Goal: Task Accomplishment & Management: Manage account settings

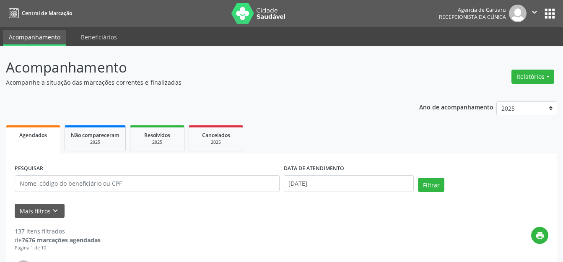
select select "7"
click at [337, 185] on input "[DATE]" at bounding box center [349, 183] width 130 height 17
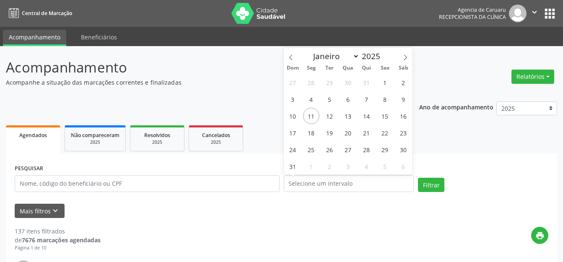
click at [239, 65] on p "Acompanhamento" at bounding box center [199, 67] width 386 height 21
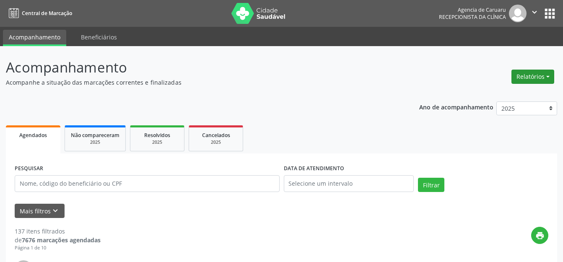
click at [529, 74] on button "Relatórios" at bounding box center [533, 77] width 43 height 14
click at [501, 90] on link "Agendamentos" at bounding box center [510, 95] width 90 height 12
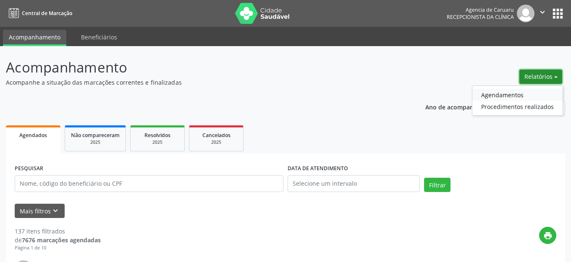
select select "7"
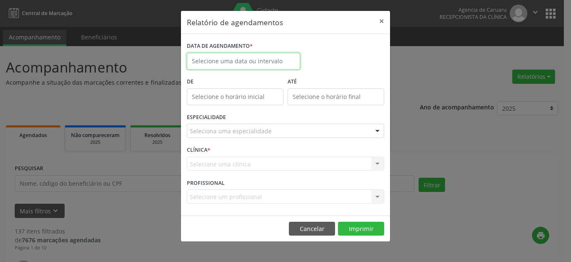
click at [256, 65] on body "Central de Marcação Agencia de [GEOGRAPHIC_DATA] Recepcionista da clínica  Con…" at bounding box center [285, 131] width 571 height 262
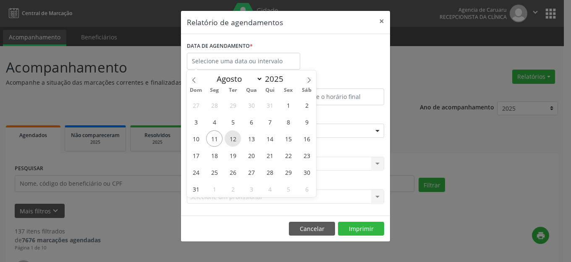
click at [235, 138] on span "12" at bounding box center [232, 138] width 16 height 16
type input "[DATE]"
click at [235, 138] on span "12" at bounding box center [232, 138] width 16 height 16
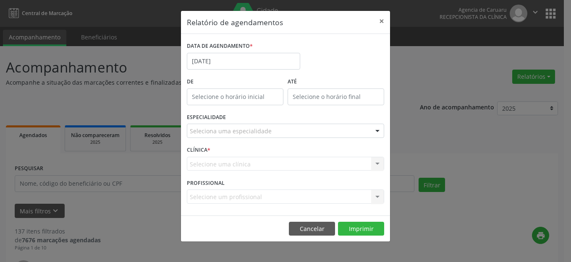
click at [249, 136] on div "Seleciona uma especialidade" at bounding box center [285, 131] width 197 height 14
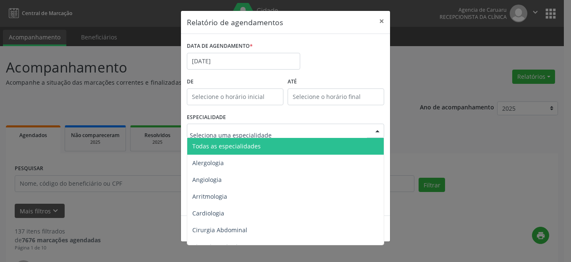
click at [249, 152] on span "Todas as especialidades" at bounding box center [286, 146] width 198 height 17
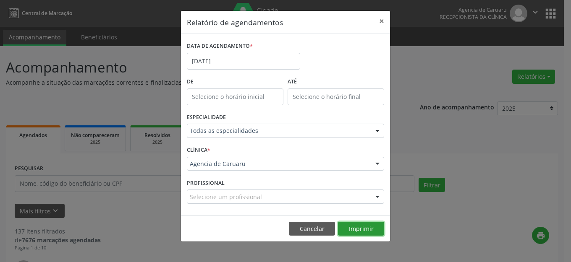
click at [367, 231] on button "Imprimir" at bounding box center [361, 229] width 46 height 14
click at [383, 20] on button "×" at bounding box center [381, 21] width 17 height 21
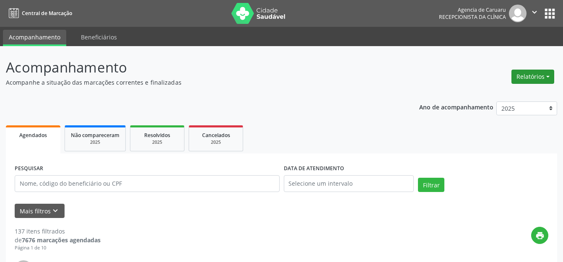
click at [541, 71] on button "Relatórios" at bounding box center [533, 77] width 43 height 14
click at [499, 94] on link "Agendamentos" at bounding box center [510, 95] width 90 height 12
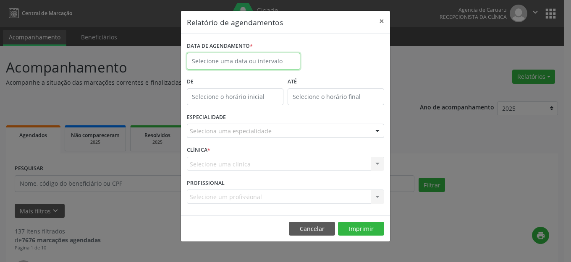
click at [280, 59] on input "text" at bounding box center [243, 61] width 113 height 17
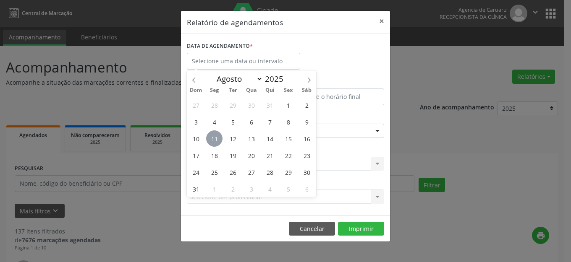
click at [216, 136] on span "11" at bounding box center [214, 138] width 16 height 16
type input "[DATE]"
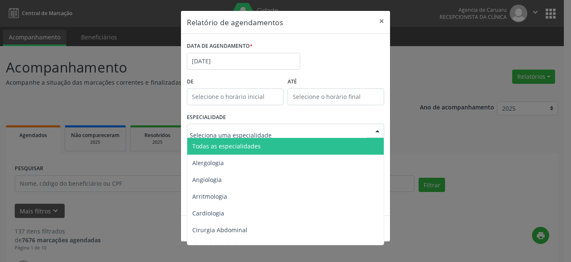
click at [244, 138] on div "Todas as especialidades Alergologia Angiologia Arritmologia Cardiologia Cirurgi…" at bounding box center [285, 131] width 197 height 14
click at [246, 140] on span "Todas as especialidades" at bounding box center [286, 146] width 198 height 17
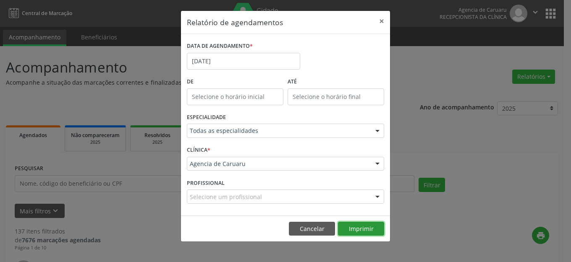
click at [348, 228] on button "Imprimir" at bounding box center [361, 229] width 46 height 14
click at [378, 21] on button "×" at bounding box center [381, 21] width 17 height 21
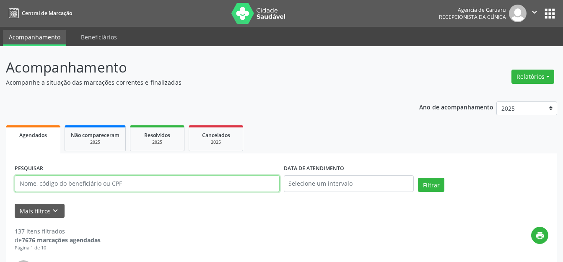
click at [124, 183] on input "text" at bounding box center [147, 183] width 265 height 17
paste input "LIDIA [PERSON_NAME]"
type input "LIDIA [PERSON_NAME]"
click at [430, 183] on button "Filtrar" at bounding box center [431, 185] width 26 height 14
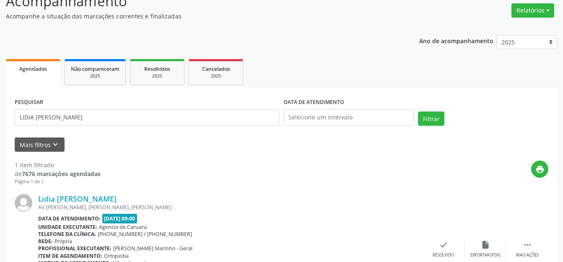
scroll to position [132, 0]
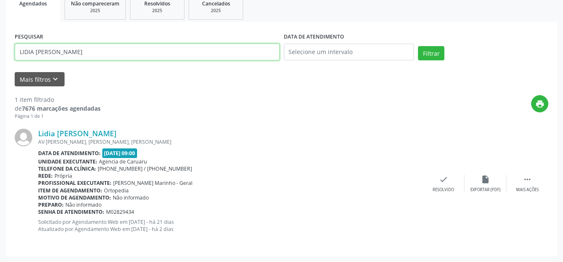
drag, startPoint x: 152, startPoint y: 48, endPoint x: 0, endPoint y: 56, distance: 152.5
click at [0, 56] on div "Acompanhamento Acompanhe a situação das marcações correntes e finalizadas Relat…" at bounding box center [281, 88] width 563 height 348
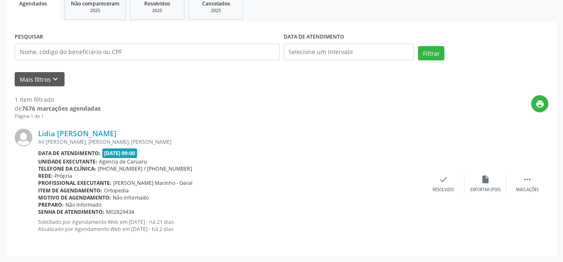
click at [477, 23] on div "PESQUISAR DATA DE ATENDIMENTO Filtrar UNIDADE EXECUTANTE Selecione uma unidade …" at bounding box center [282, 139] width 552 height 235
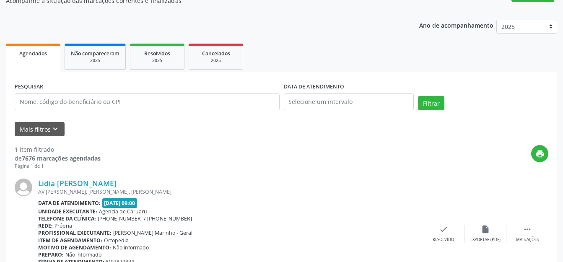
scroll to position [0, 0]
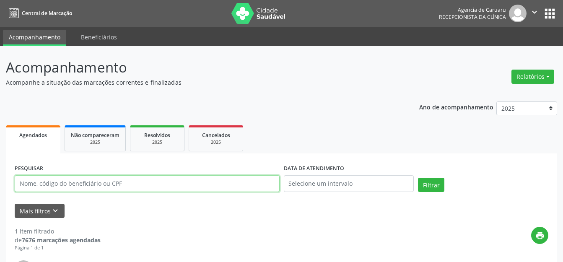
click at [177, 188] on input "text" at bounding box center [147, 183] width 265 height 17
paste input "[PERSON_NAME]"
type input "[PERSON_NAME]"
click at [407, 188] on input "text" at bounding box center [349, 183] width 130 height 17
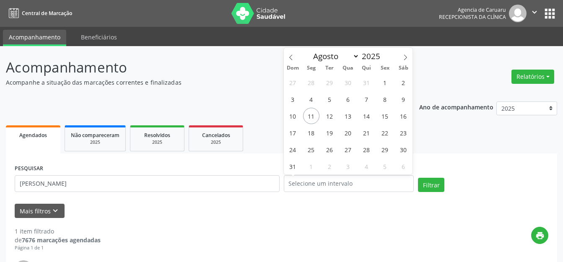
click at [430, 176] on div "PESQUISAR [PERSON_NAME] DATA DE ATENDIMENTO Filtrar" at bounding box center [282, 180] width 538 height 36
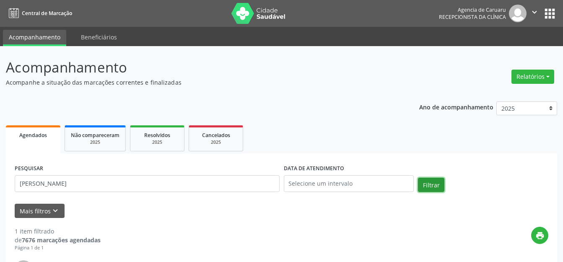
click at [430, 179] on button "Filtrar" at bounding box center [431, 185] width 26 height 14
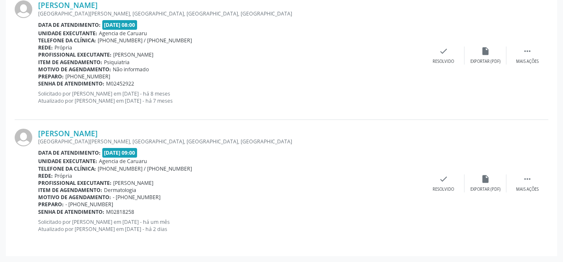
scroll to position [134, 0]
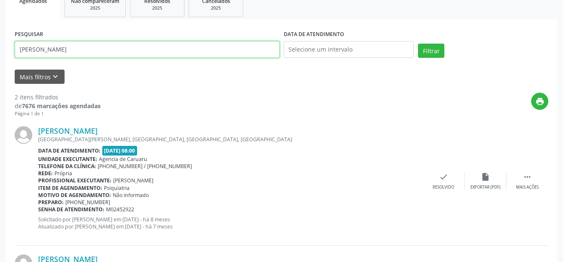
drag, startPoint x: 107, startPoint y: 47, endPoint x: 0, endPoint y: 46, distance: 107.0
click at [0, 46] on div "Acompanhamento Acompanhe a situação das marcações correntes e finalizadas Relat…" at bounding box center [281, 150] width 563 height 476
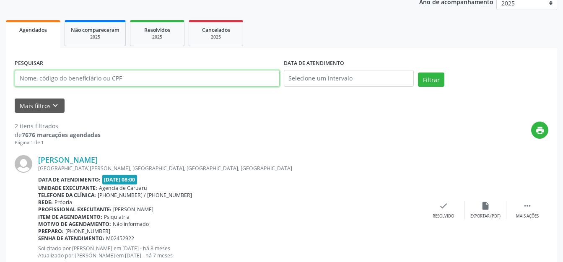
scroll to position [50, 0]
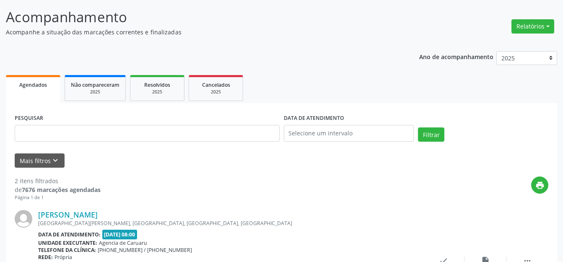
click at [341, 91] on ul "Agendados Não compareceram 2025 Resolvidos 2025 Cancelados 2025" at bounding box center [282, 88] width 552 height 30
click at [195, 22] on p "Acompanhamento" at bounding box center [199, 17] width 386 height 21
click at [39, 163] on button "Mais filtros keyboard_arrow_down" at bounding box center [40, 161] width 50 height 15
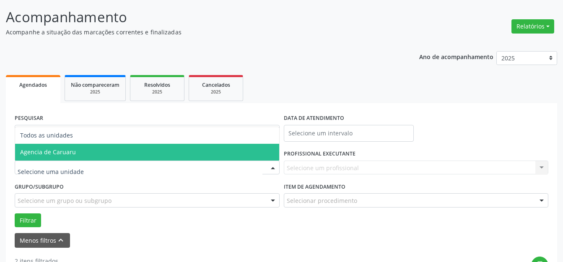
click at [99, 150] on span "Agencia de Caruaru" at bounding box center [147, 152] width 264 height 17
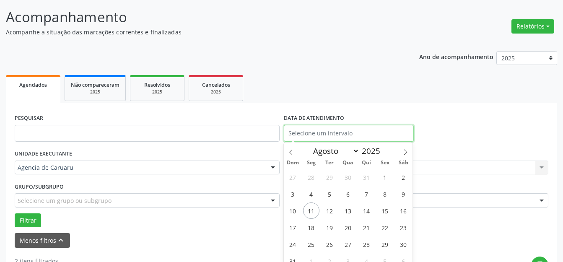
click at [306, 134] on input "text" at bounding box center [349, 133] width 130 height 17
click at [316, 213] on span "11" at bounding box center [311, 211] width 16 height 16
type input "[DATE]"
click at [316, 213] on span "11" at bounding box center [311, 211] width 16 height 16
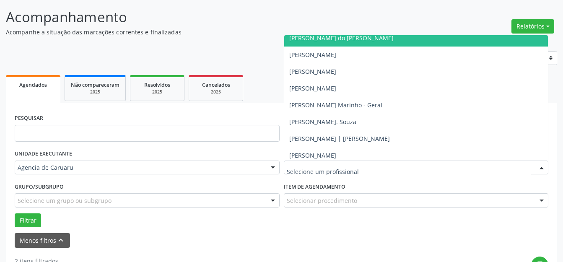
scroll to position [496, 0]
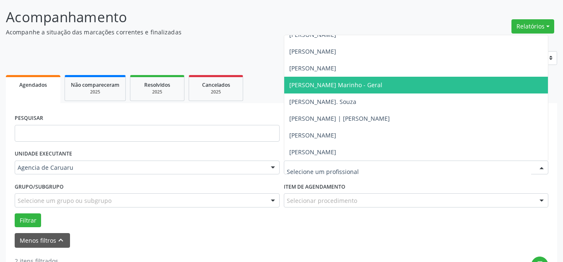
click at [331, 89] on span "[PERSON_NAME] Marinho - Geral" at bounding box center [416, 85] width 264 height 17
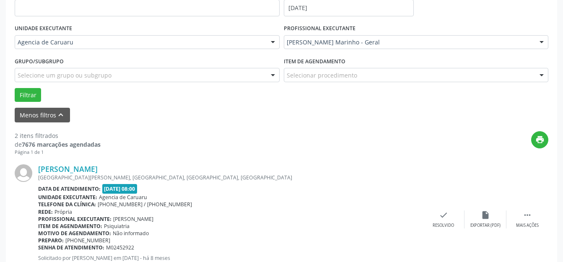
scroll to position [176, 0]
click at [29, 100] on button "Filtrar" at bounding box center [28, 95] width 26 height 14
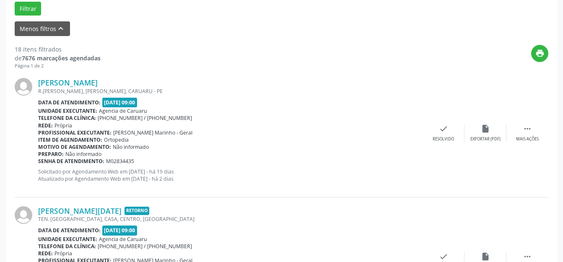
scroll to position [308, 0]
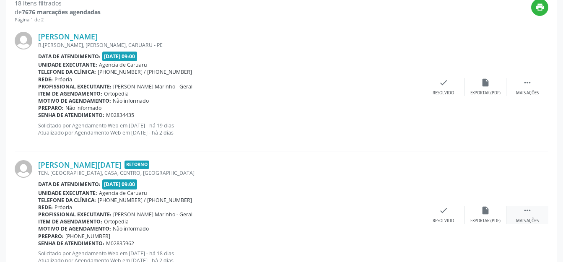
click at [520, 222] on div "Mais ações" at bounding box center [527, 221] width 23 height 6
click at [498, 217] on div "alarm_off Não compareceu" at bounding box center [486, 215] width 42 height 18
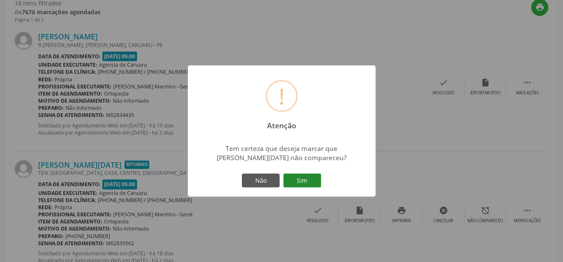
click at [315, 181] on button "Sim" at bounding box center [303, 181] width 38 height 14
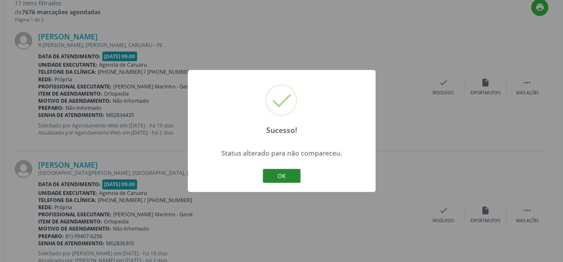
click at [278, 180] on button "OK" at bounding box center [282, 176] width 38 height 14
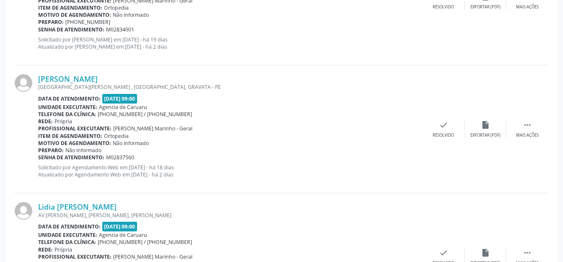
scroll to position [812, 0]
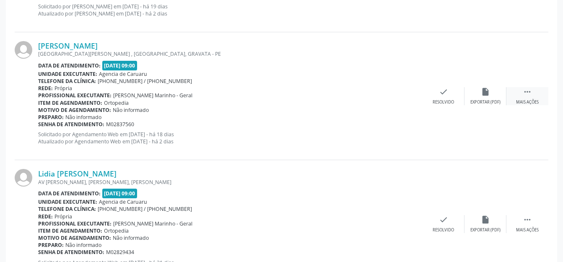
click at [520, 90] on div " Mais ações" at bounding box center [528, 96] width 42 height 18
click at [498, 94] on div "alarm_off Não compareceu" at bounding box center [486, 96] width 42 height 18
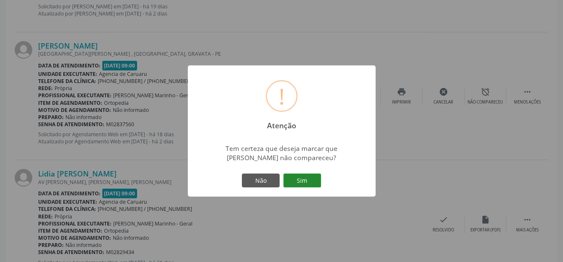
click at [304, 178] on button "Sim" at bounding box center [303, 181] width 38 height 14
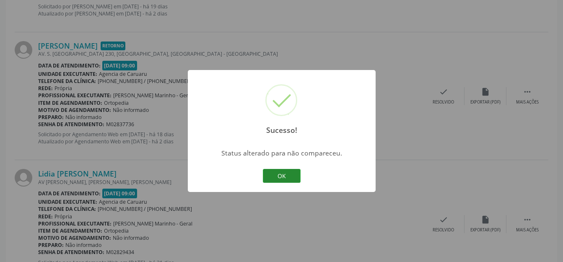
click at [288, 175] on button "OK" at bounding box center [282, 176] width 38 height 14
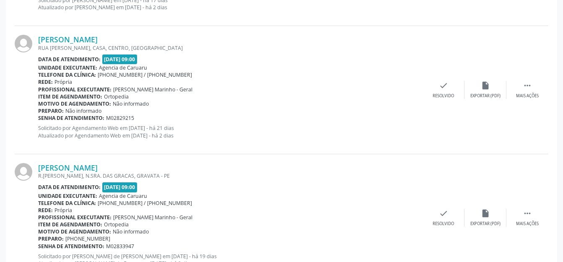
scroll to position [1861, 0]
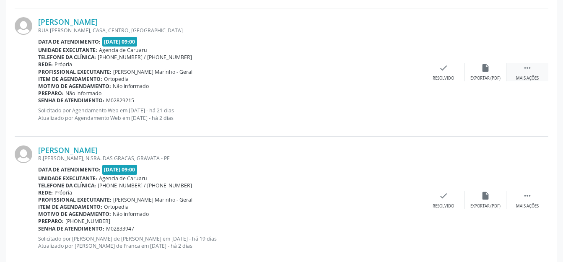
click at [515, 78] on div " Mais ações" at bounding box center [528, 72] width 42 height 18
click at [477, 78] on div "Não compareceu" at bounding box center [486, 79] width 36 height 6
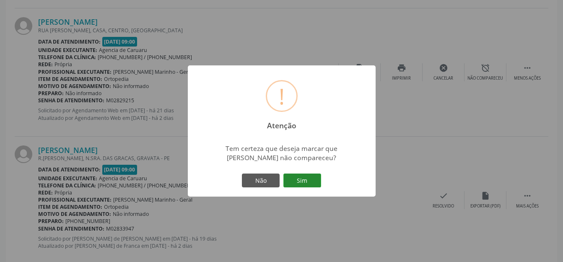
click at [304, 182] on button "Sim" at bounding box center [303, 181] width 38 height 14
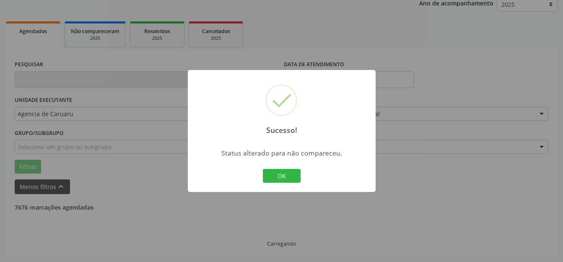
scroll to position [104, 0]
click at [294, 175] on button "OK" at bounding box center [282, 176] width 38 height 14
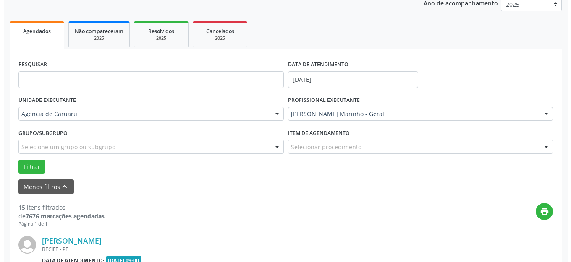
scroll to position [188, 0]
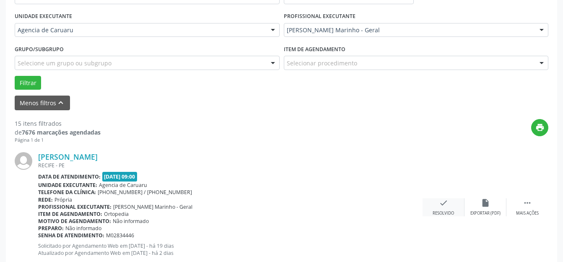
click at [444, 209] on div "check Resolvido" at bounding box center [444, 207] width 42 height 18
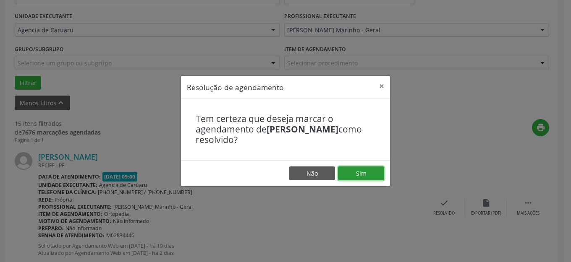
click at [364, 170] on button "Sim" at bounding box center [361, 174] width 46 height 14
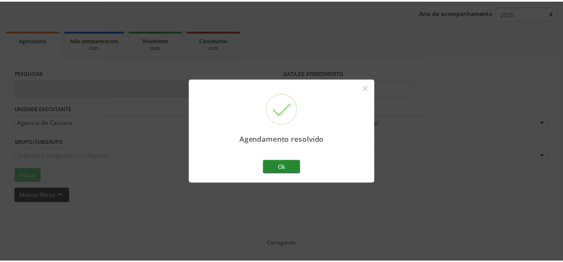
scroll to position [95, 0]
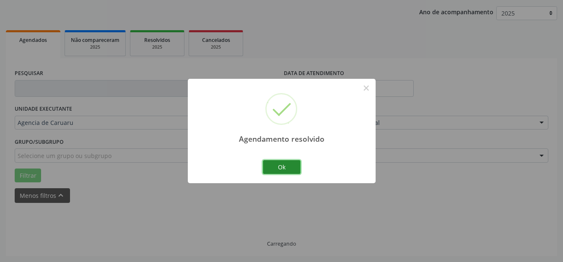
click at [283, 170] on button "Ok" at bounding box center [282, 167] width 38 height 14
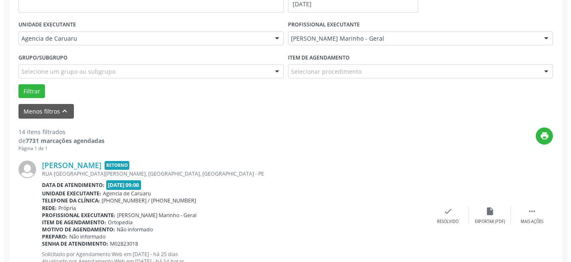
scroll to position [230, 0]
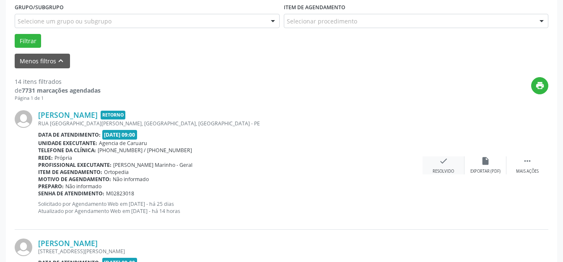
click at [430, 162] on div "check Resolvido" at bounding box center [444, 166] width 42 height 18
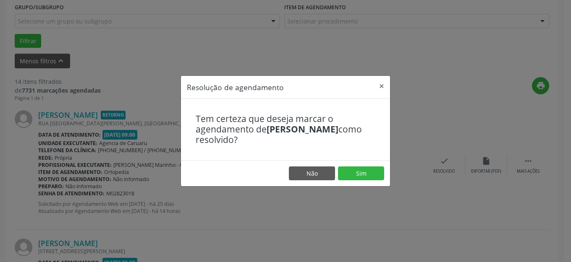
click at [362, 182] on footer "Não Sim" at bounding box center [285, 173] width 209 height 26
click at [369, 170] on button "Sim" at bounding box center [361, 174] width 46 height 14
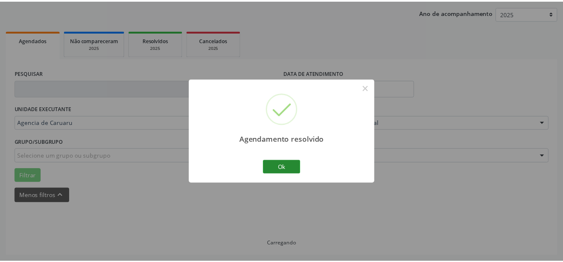
scroll to position [104, 0]
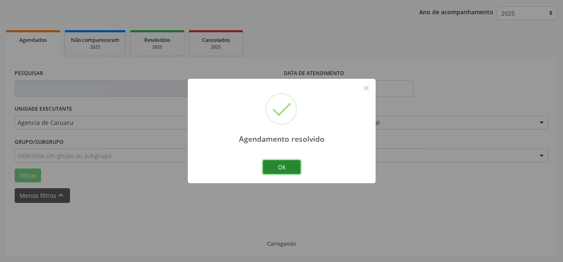
click at [289, 164] on button "Ok" at bounding box center [282, 167] width 38 height 14
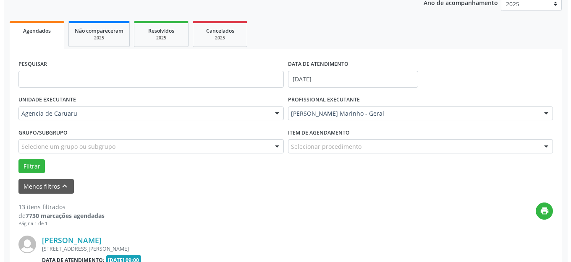
scroll to position [188, 0]
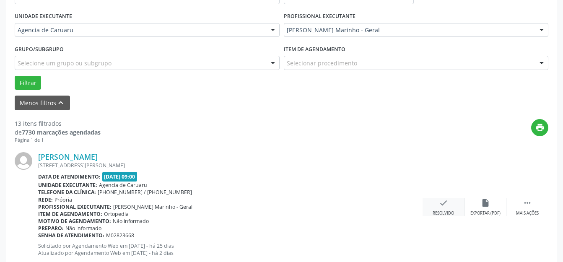
click at [445, 212] on div "Resolvido" at bounding box center [443, 214] width 21 height 6
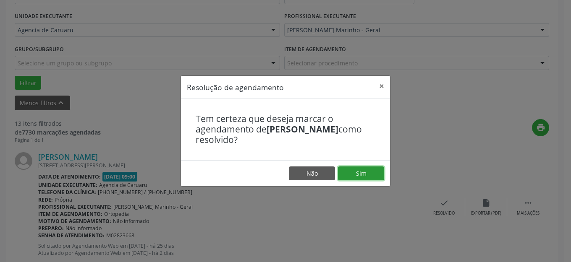
click at [358, 175] on button "Sim" at bounding box center [361, 174] width 46 height 14
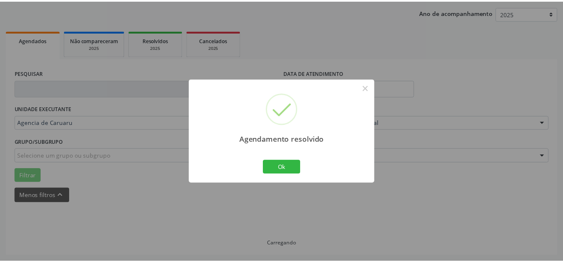
scroll to position [104, 0]
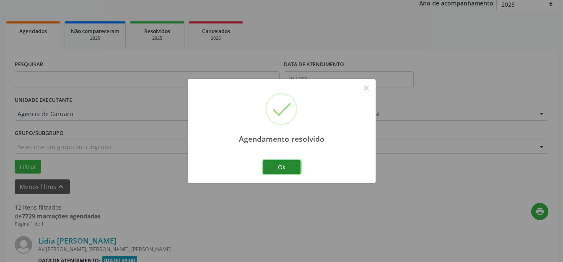
click at [288, 170] on button "Ok" at bounding box center [282, 167] width 38 height 14
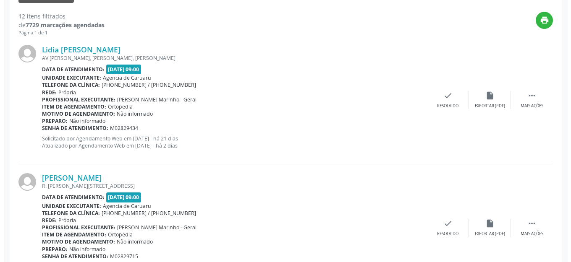
scroll to position [314, 0]
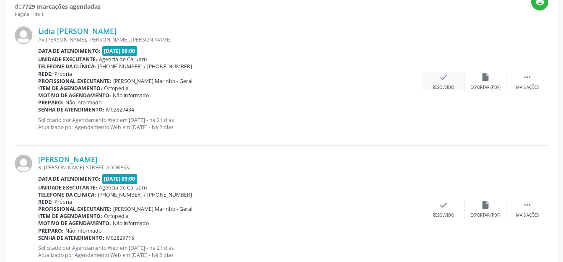
click at [441, 88] on div "Resolvido" at bounding box center [443, 88] width 21 height 6
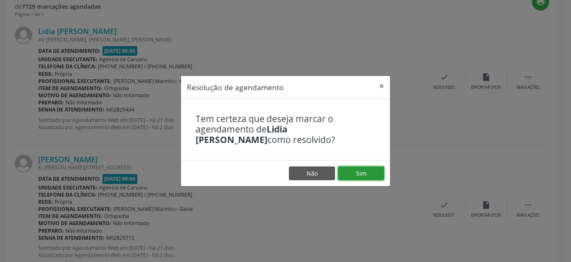
click at [376, 172] on button "Sim" at bounding box center [361, 174] width 46 height 14
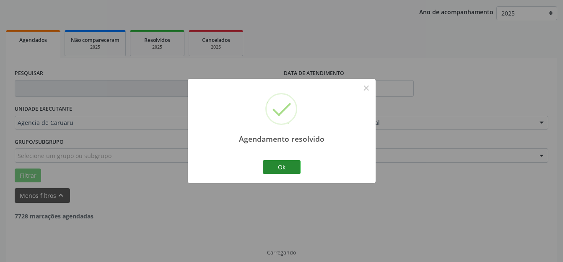
scroll to position [104, 0]
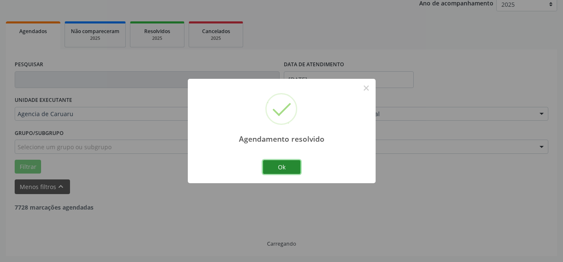
click at [279, 168] on button "Ok" at bounding box center [282, 167] width 38 height 14
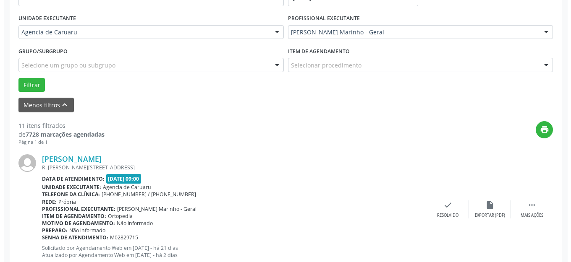
scroll to position [188, 0]
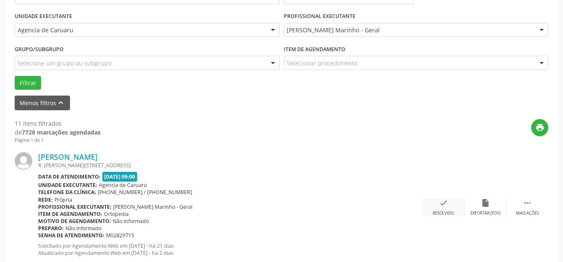
click at [451, 209] on div "check Resolvido" at bounding box center [444, 207] width 42 height 18
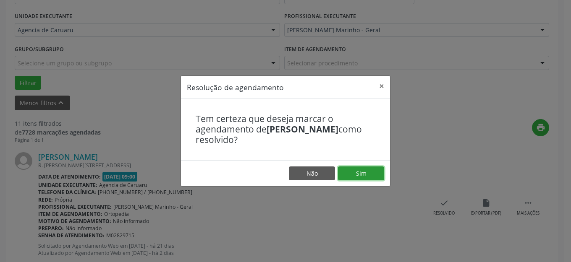
click at [368, 169] on button "Sim" at bounding box center [361, 174] width 46 height 14
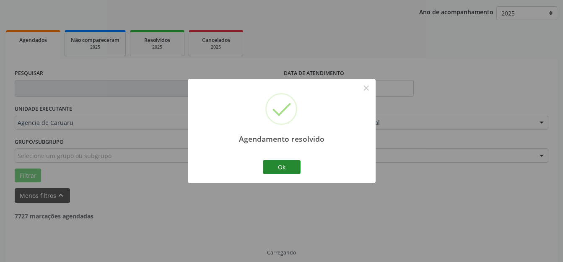
scroll to position [104, 0]
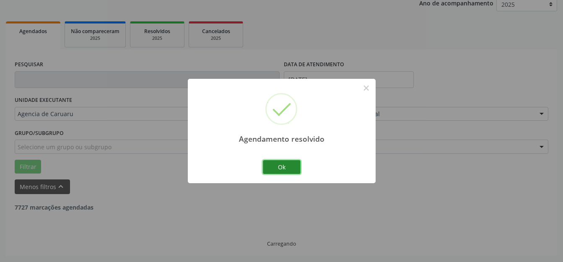
click at [289, 170] on button "Ok" at bounding box center [282, 167] width 38 height 14
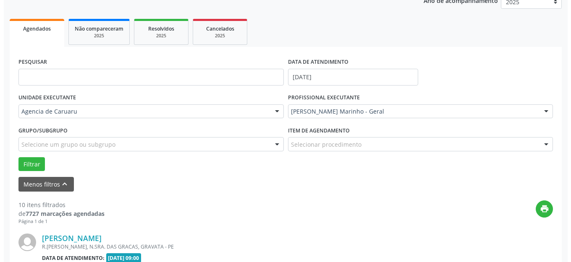
scroll to position [230, 0]
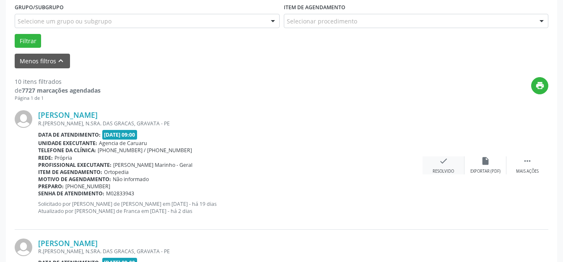
click at [447, 172] on div "Resolvido" at bounding box center [443, 172] width 21 height 6
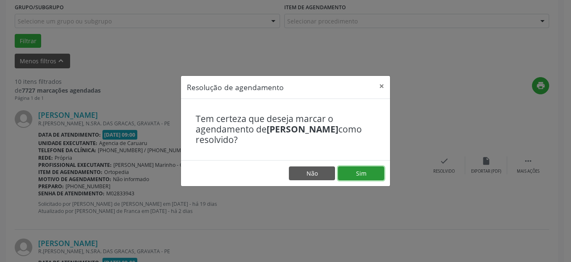
click at [363, 172] on button "Sim" at bounding box center [361, 174] width 46 height 14
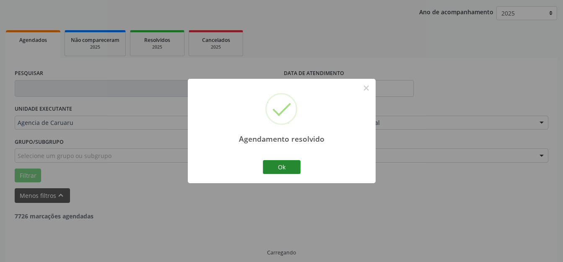
scroll to position [104, 0]
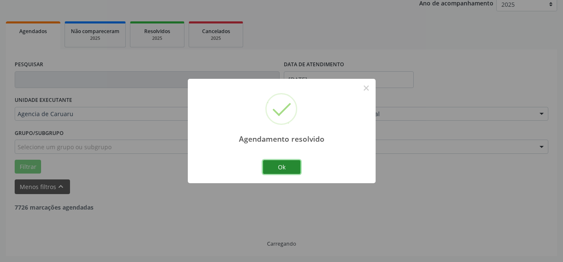
click at [279, 174] on button "Ok" at bounding box center [282, 167] width 38 height 14
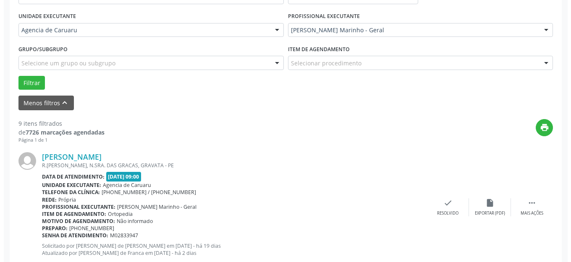
scroll to position [230, 0]
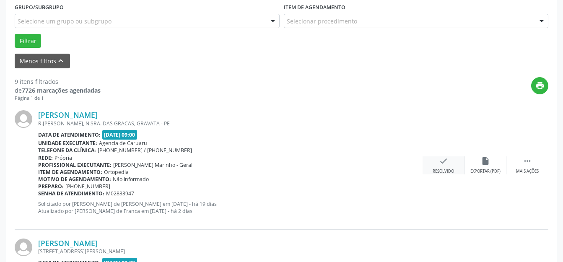
click at [452, 165] on div "check Resolvido" at bounding box center [444, 166] width 42 height 18
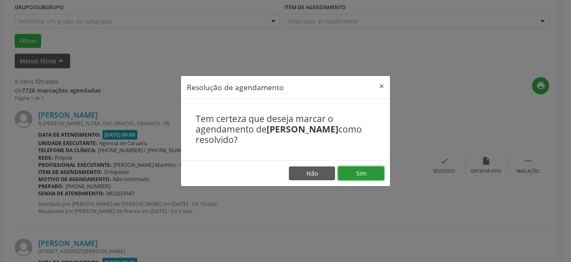
click at [370, 180] on button "Sim" at bounding box center [361, 174] width 46 height 14
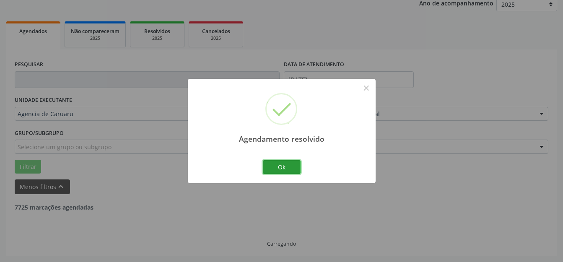
drag, startPoint x: 280, startPoint y: 170, endPoint x: 350, endPoint y: 167, distance: 70.1
click at [284, 168] on button "Ok" at bounding box center [282, 167] width 38 height 14
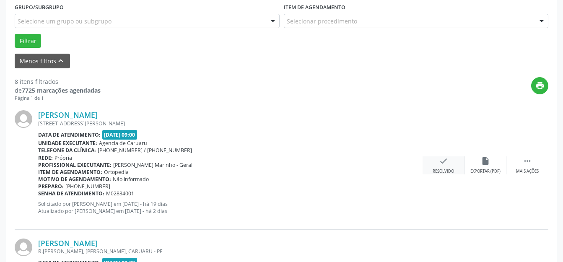
click at [449, 164] on div "check Resolvido" at bounding box center [444, 166] width 42 height 18
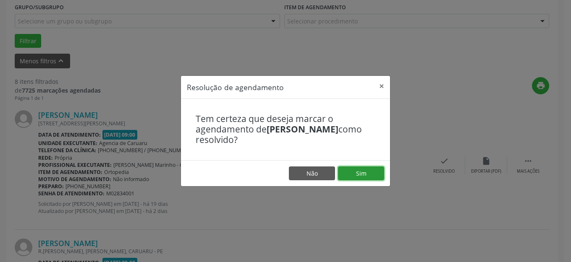
click at [365, 174] on button "Sim" at bounding box center [361, 174] width 46 height 14
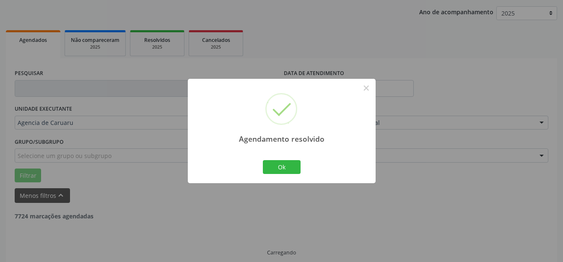
scroll to position [104, 0]
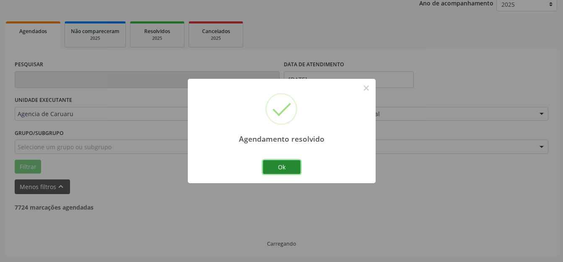
click at [287, 160] on button "Ok" at bounding box center [282, 167] width 38 height 14
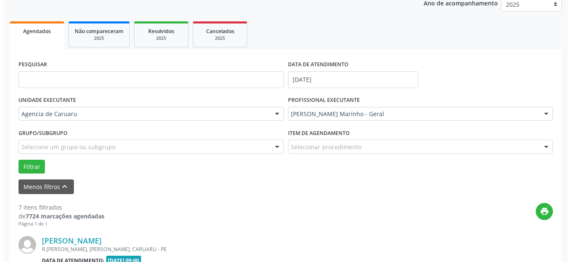
scroll to position [230, 0]
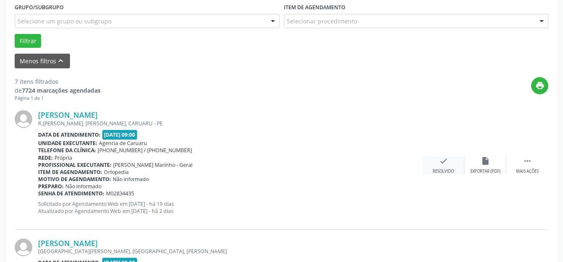
click at [432, 170] on div "check Resolvido" at bounding box center [444, 166] width 42 height 18
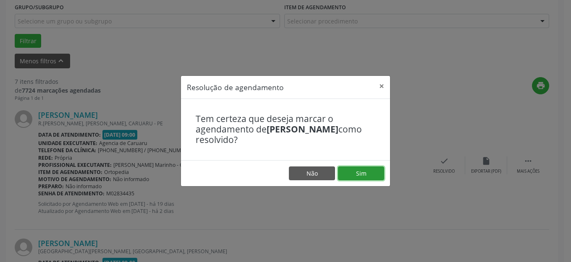
click at [361, 176] on button "Sim" at bounding box center [361, 174] width 46 height 14
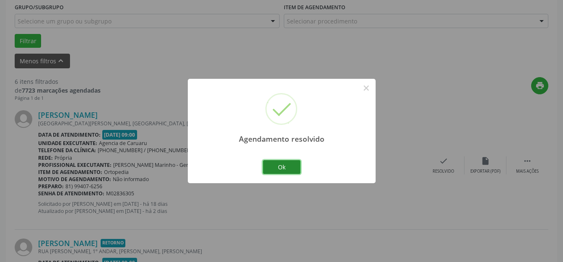
click at [291, 167] on button "Ok" at bounding box center [282, 167] width 38 height 14
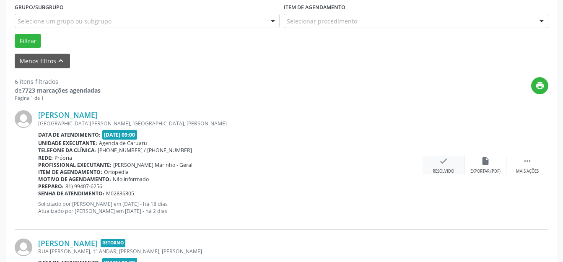
click at [441, 162] on icon "check" at bounding box center [443, 161] width 9 height 9
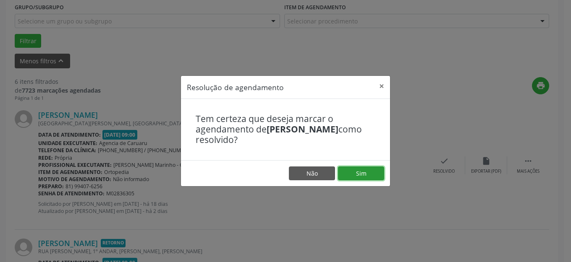
click at [367, 173] on button "Sim" at bounding box center [361, 174] width 46 height 14
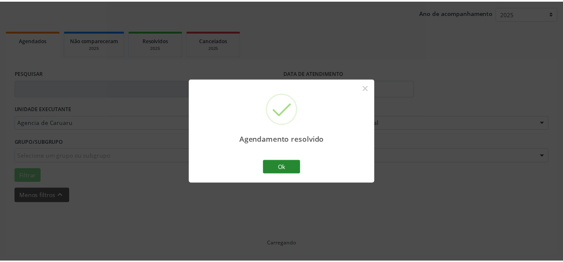
scroll to position [95, 0]
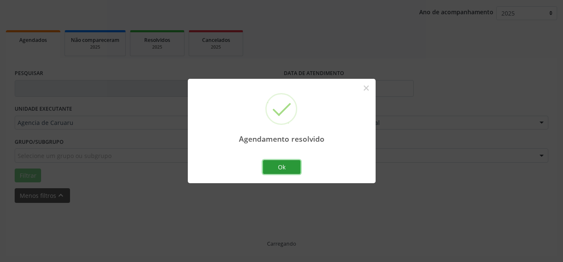
click at [287, 169] on button "Ok" at bounding box center [282, 167] width 38 height 14
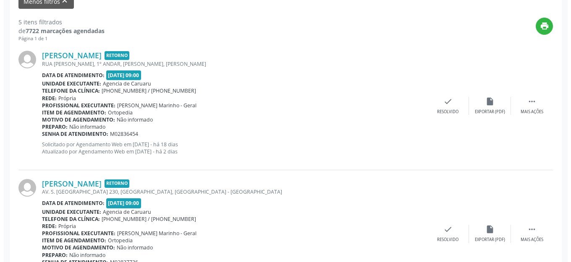
scroll to position [314, 0]
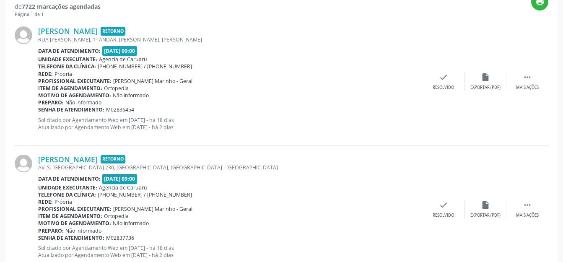
click at [428, 63] on div "[PERSON_NAME] Retorno RUA [PERSON_NAME], 1º ANDAR, [PERSON_NAME], [PERSON_NAME]…" at bounding box center [282, 82] width 534 height 128
click at [437, 80] on div "check Resolvido" at bounding box center [444, 82] width 42 height 18
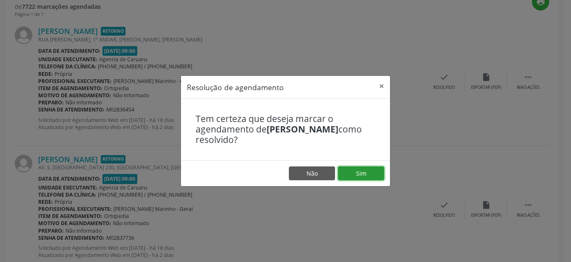
click at [358, 170] on button "Sim" at bounding box center [361, 174] width 46 height 14
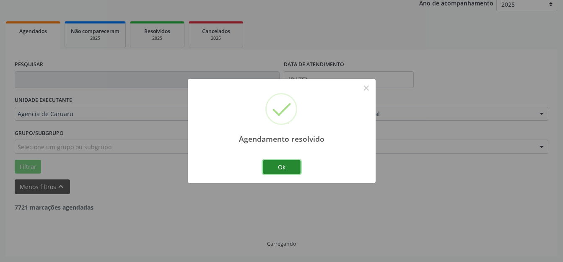
click at [287, 167] on button "Ok" at bounding box center [282, 167] width 38 height 14
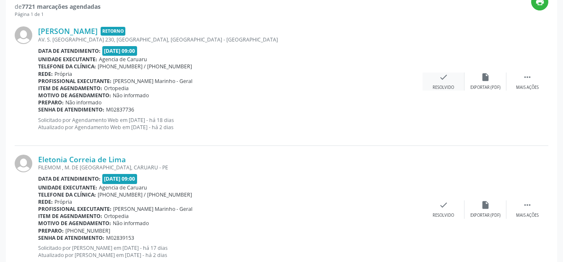
click at [430, 79] on div "check Resolvido" at bounding box center [444, 82] width 42 height 18
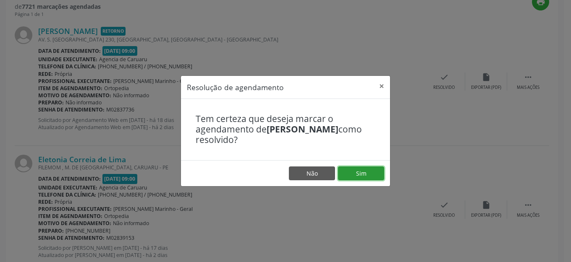
click at [356, 173] on button "Sim" at bounding box center [361, 174] width 46 height 14
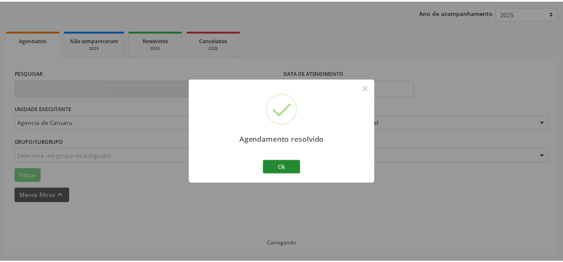
scroll to position [95, 0]
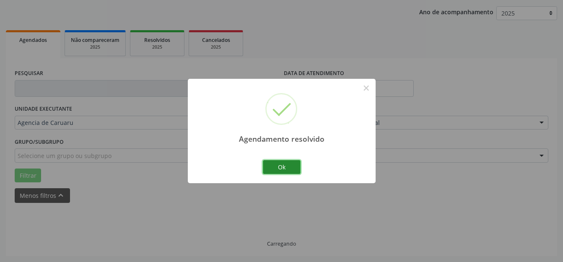
click at [291, 170] on button "Ok" at bounding box center [282, 167] width 38 height 14
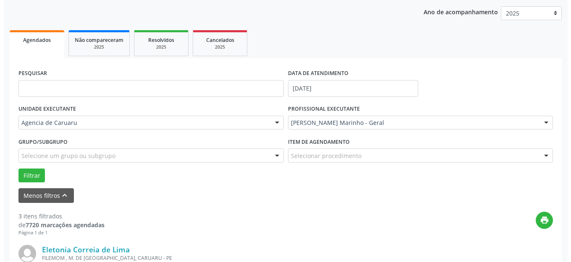
scroll to position [221, 0]
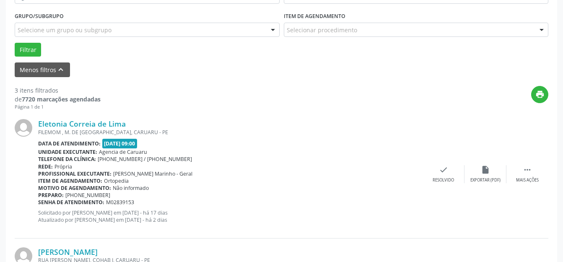
click at [428, 162] on div "Eletonia Correia de Lima [PERSON_NAME] DE [GEOGRAPHIC_DATA], CARUARU - PE Data …" at bounding box center [282, 174] width 534 height 128
click at [440, 170] on icon "check" at bounding box center [443, 169] width 9 height 9
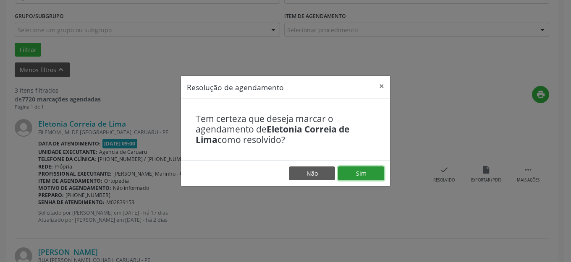
click at [361, 177] on button "Sim" at bounding box center [361, 174] width 46 height 14
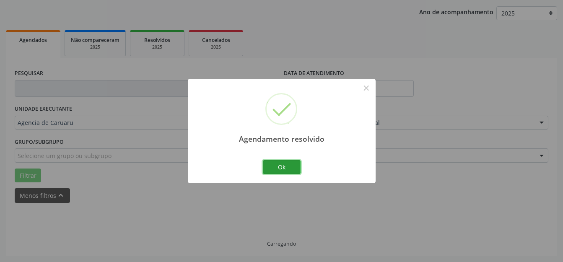
click at [287, 168] on button "Ok" at bounding box center [282, 167] width 38 height 14
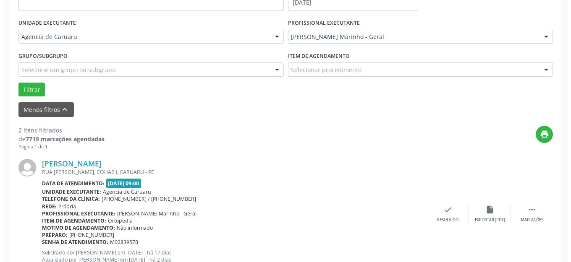
scroll to position [230, 0]
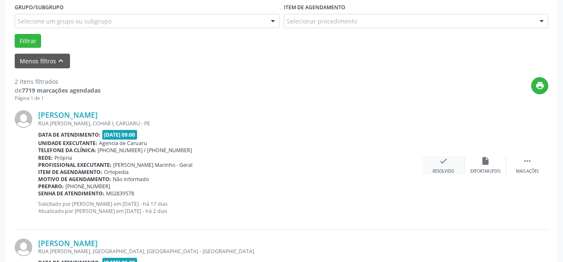
click at [444, 172] on div "Resolvido" at bounding box center [443, 172] width 21 height 6
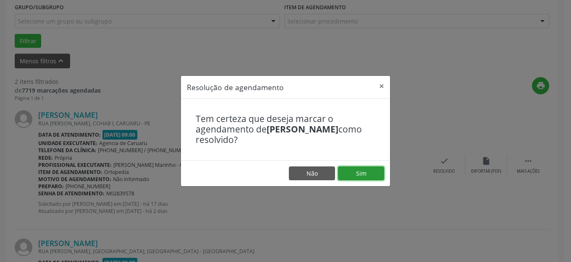
click at [374, 187] on div "Resolução de agendamento × Tem certeza que deseja marcar o agendamento de [PERS…" at bounding box center [285, 131] width 210 height 111
click at [371, 173] on button "Sim" at bounding box center [361, 174] width 46 height 14
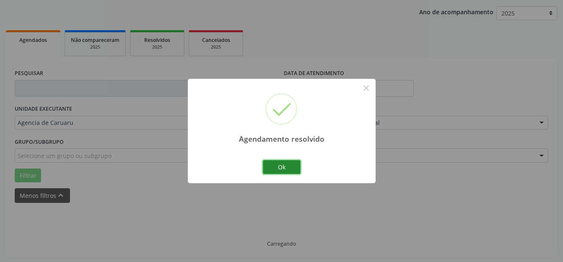
click at [293, 171] on button "Ok" at bounding box center [282, 167] width 38 height 14
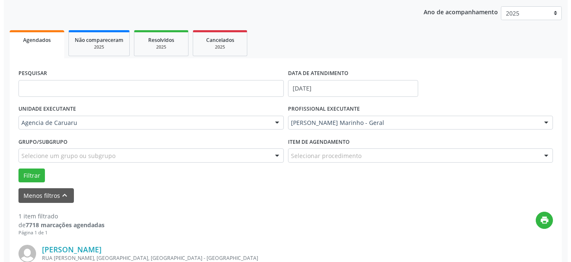
scroll to position [212, 0]
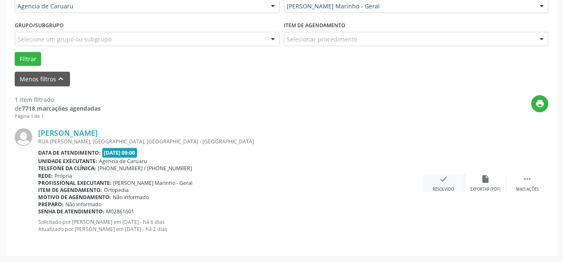
click at [446, 179] on icon "check" at bounding box center [443, 179] width 9 height 9
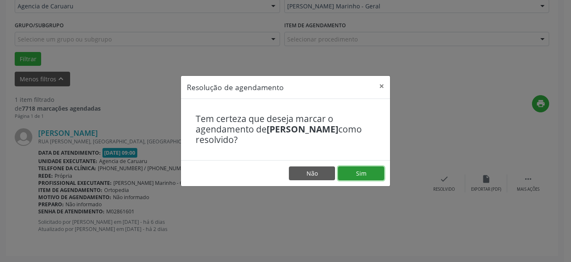
click at [370, 178] on button "Sim" at bounding box center [361, 174] width 46 height 14
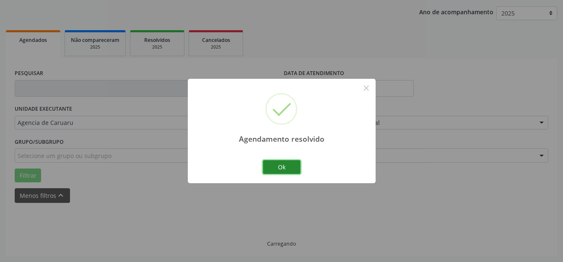
click at [297, 170] on button "Ok" at bounding box center [282, 167] width 38 height 14
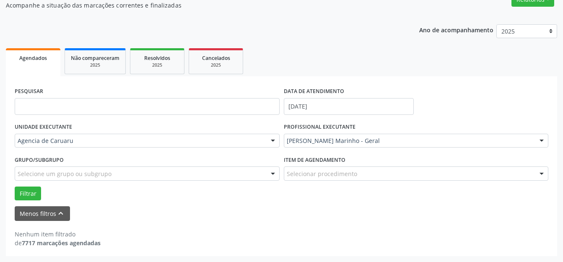
scroll to position [77, 0]
click at [50, 201] on div "Filtrar" at bounding box center [282, 194] width 538 height 14
click at [45, 205] on form "PESQUISAR DATA DE ATENDIMENTO [DATE] UNIDADE EXECUTANTE Agencia de Caruaru Todo…" at bounding box center [282, 153] width 534 height 136
click at [445, 146] on div "[PERSON_NAME] Marinho - Geral" at bounding box center [416, 141] width 265 height 14
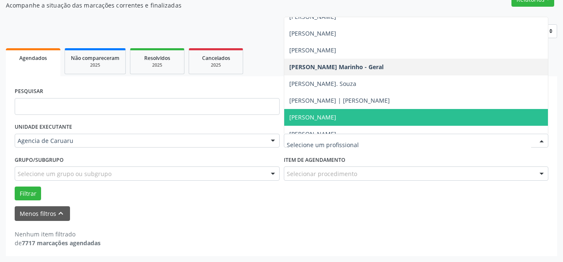
click at [346, 117] on span "[PERSON_NAME]" at bounding box center [416, 117] width 264 height 17
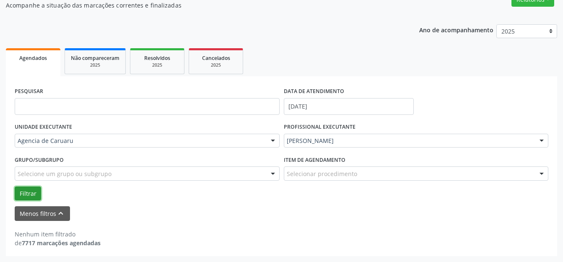
drag, startPoint x: 27, startPoint y: 196, endPoint x: 1, endPoint y: 110, distance: 89.7
click at [29, 196] on button "Filtrar" at bounding box center [28, 194] width 26 height 14
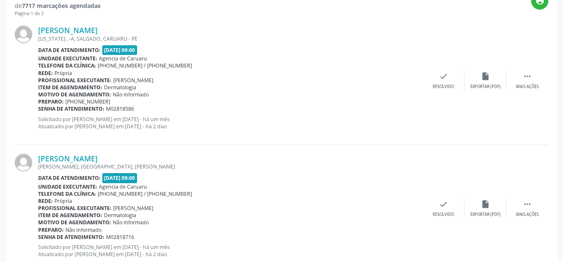
scroll to position [329, 0]
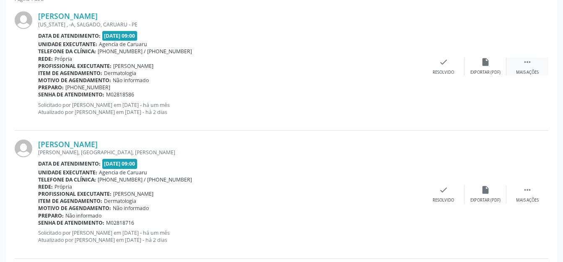
click at [523, 65] on icon "" at bounding box center [527, 61] width 9 height 9
click at [480, 65] on div "alarm_off Não compareceu" at bounding box center [486, 66] width 42 height 18
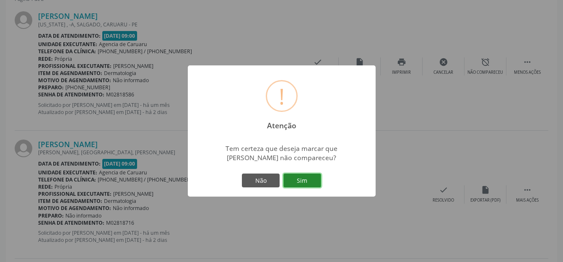
click at [302, 177] on button "Sim" at bounding box center [303, 181] width 38 height 14
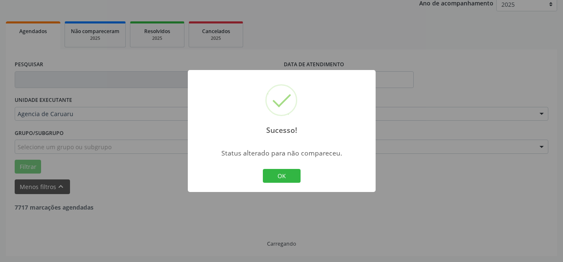
scroll to position [104, 0]
click at [296, 176] on button "OK" at bounding box center [282, 176] width 38 height 14
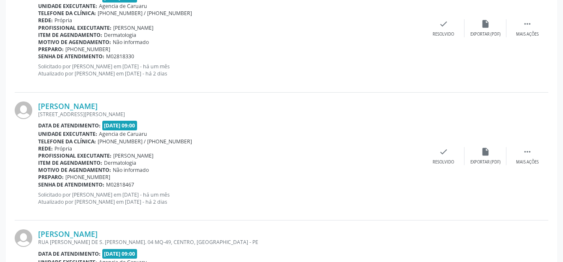
scroll to position [665, 0]
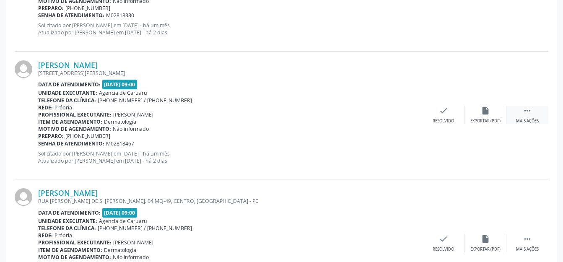
click at [524, 114] on icon "" at bounding box center [527, 110] width 9 height 9
click at [485, 117] on div "alarm_off Não compareceu" at bounding box center [486, 115] width 42 height 18
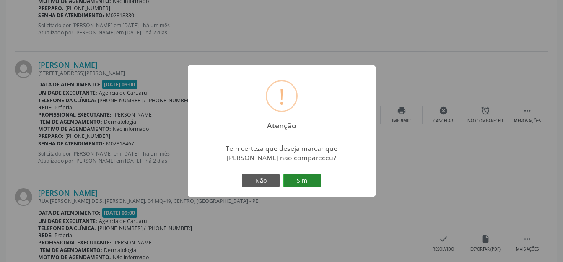
click at [311, 175] on button "Sim" at bounding box center [303, 181] width 38 height 14
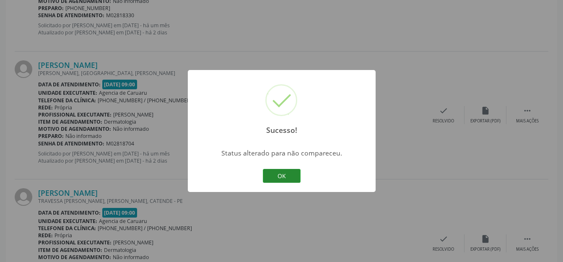
click at [274, 180] on button "OK" at bounding box center [282, 176] width 38 height 14
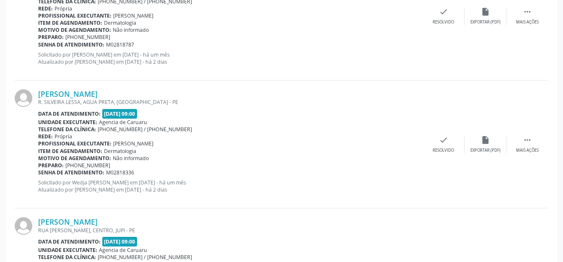
scroll to position [1420, 0]
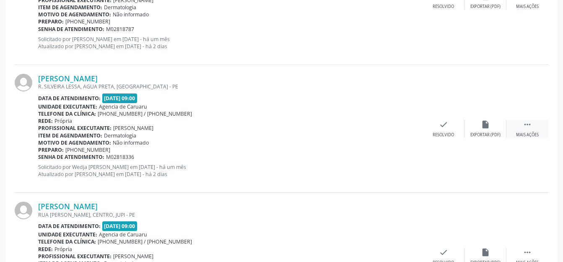
click at [522, 127] on div " Mais ações" at bounding box center [528, 129] width 42 height 18
drag, startPoint x: 516, startPoint y: 127, endPoint x: 490, endPoint y: 125, distance: 25.2
click at [490, 125] on div "alarm_off Não compareceu" at bounding box center [486, 129] width 42 height 18
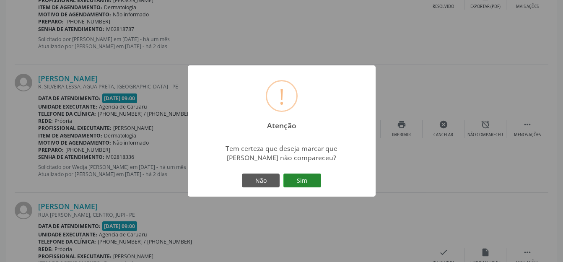
click at [297, 186] on button "Sim" at bounding box center [303, 181] width 38 height 14
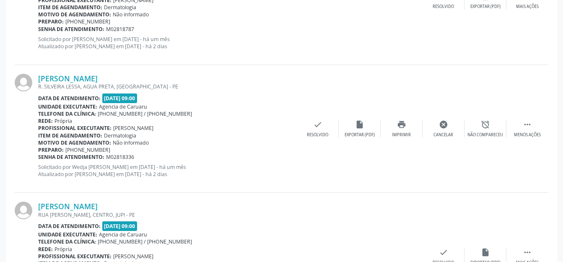
click at [297, 185] on div "[PERSON_NAME] R. SILVEIRA LESSA, AGUA PRETA, [GEOGRAPHIC_DATA] - PE Data de ate…" at bounding box center [282, 129] width 534 height 128
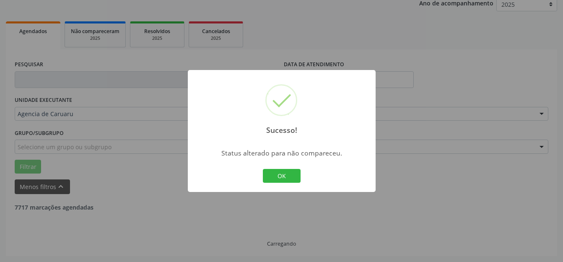
scroll to position [104, 0]
click at [275, 173] on button "OK" at bounding box center [282, 176] width 38 height 14
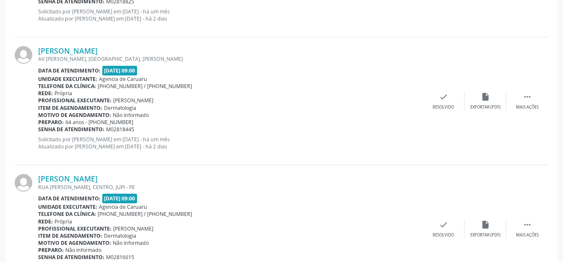
scroll to position [1462, 0]
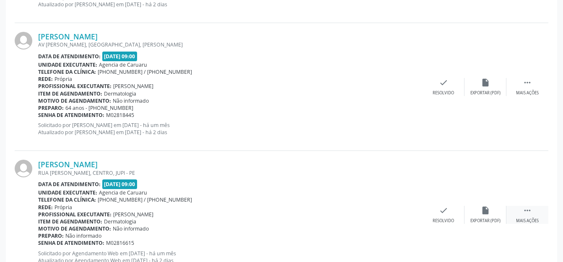
drag, startPoint x: 526, startPoint y: 210, endPoint x: 517, endPoint y: 209, distance: 9.2
click at [525, 210] on icon "" at bounding box center [527, 210] width 9 height 9
click at [500, 209] on div "alarm_off Não compareceu" at bounding box center [486, 215] width 42 height 18
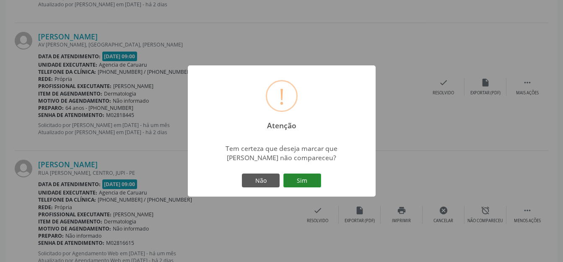
click at [300, 184] on button "Sim" at bounding box center [303, 181] width 38 height 14
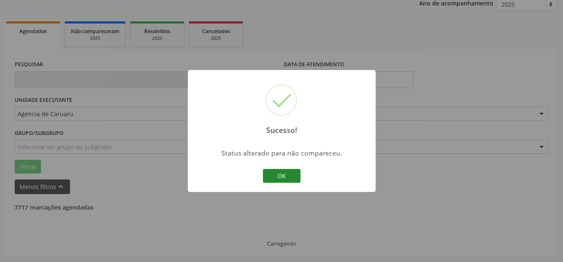
scroll to position [104, 0]
click at [279, 173] on button "OK" at bounding box center [282, 176] width 38 height 14
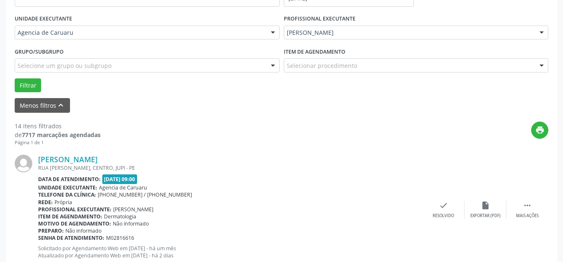
scroll to position [230, 0]
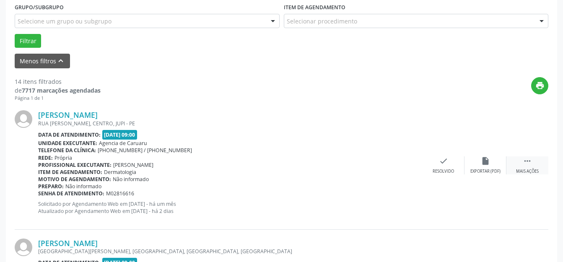
click at [520, 166] on div " Mais ações" at bounding box center [528, 166] width 42 height 18
click at [481, 169] on div "Não compareceu" at bounding box center [486, 172] width 36 height 6
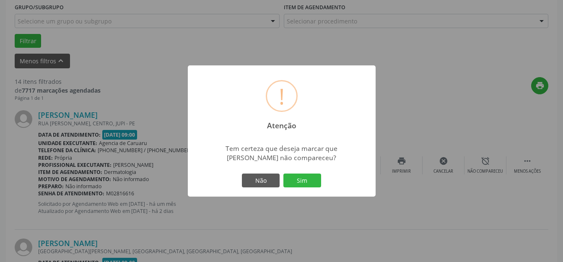
click at [302, 188] on div "Não Sim" at bounding box center [281, 181] width 83 height 18
click at [303, 183] on button "Sim" at bounding box center [303, 181] width 38 height 14
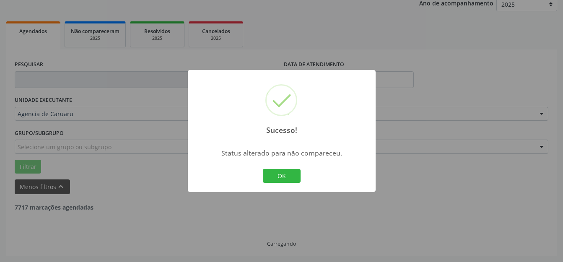
scroll to position [104, 0]
click at [296, 181] on button "OK" at bounding box center [282, 176] width 38 height 14
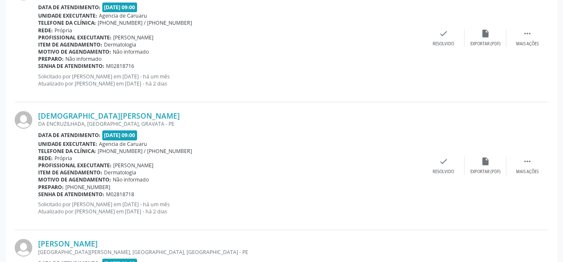
scroll to position [1035, 0]
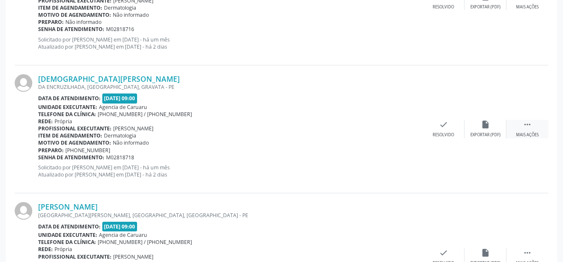
click at [532, 124] on icon "" at bounding box center [527, 124] width 9 height 9
click at [498, 123] on div "alarm_off Não compareceu" at bounding box center [486, 129] width 42 height 18
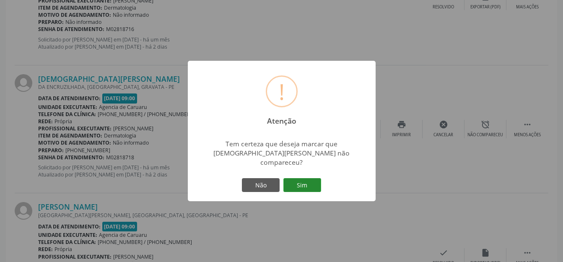
click at [299, 181] on button "Sim" at bounding box center [303, 185] width 38 height 14
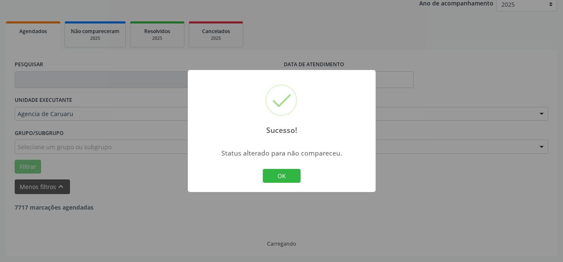
scroll to position [104, 0]
drag, startPoint x: 285, startPoint y: 178, endPoint x: 242, endPoint y: 168, distance: 44.9
click at [285, 178] on button "OK" at bounding box center [282, 176] width 38 height 14
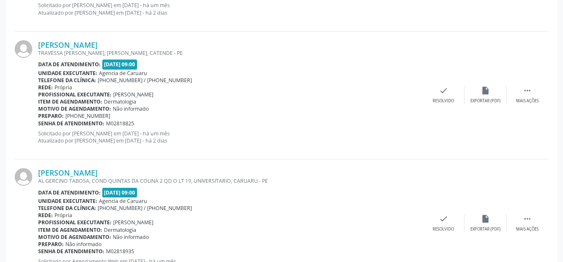
scroll to position [1329, 0]
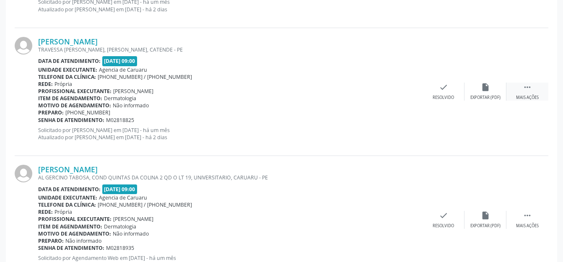
click at [536, 88] on div " Mais ações" at bounding box center [528, 92] width 42 height 18
click at [489, 89] on icon "alarm_off" at bounding box center [485, 87] width 9 height 9
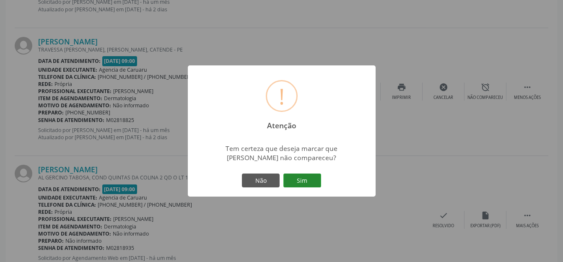
click at [297, 184] on button "Sim" at bounding box center [303, 181] width 38 height 14
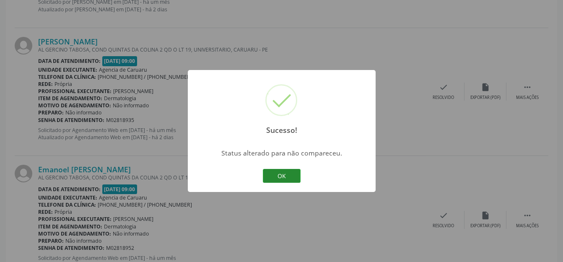
click at [285, 179] on button "OK" at bounding box center [282, 176] width 38 height 14
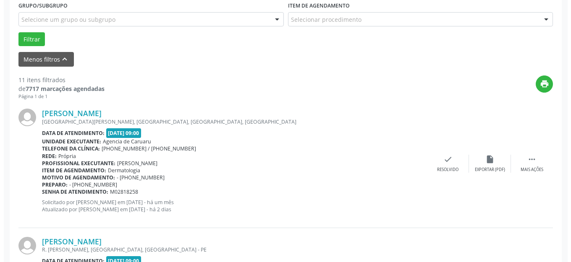
scroll to position [238, 0]
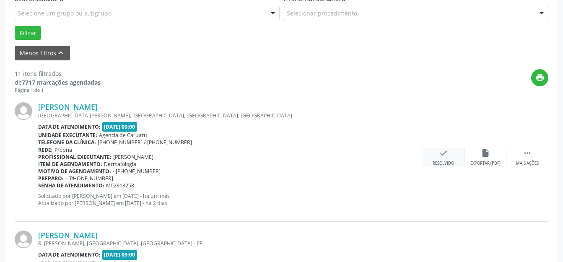
click at [438, 159] on div "check Resolvido" at bounding box center [444, 158] width 42 height 18
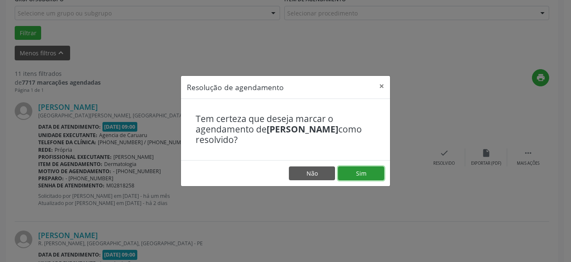
click at [346, 176] on button "Sim" at bounding box center [361, 174] width 46 height 14
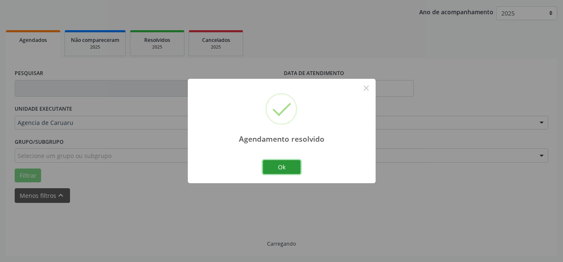
click at [290, 171] on button "Ok" at bounding box center [282, 167] width 38 height 14
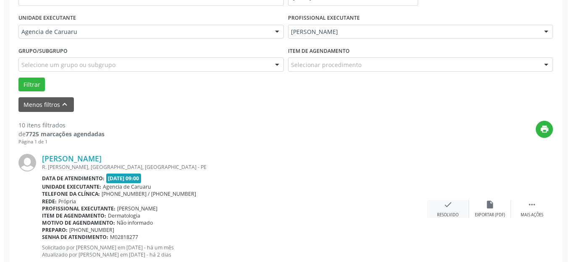
scroll to position [188, 0]
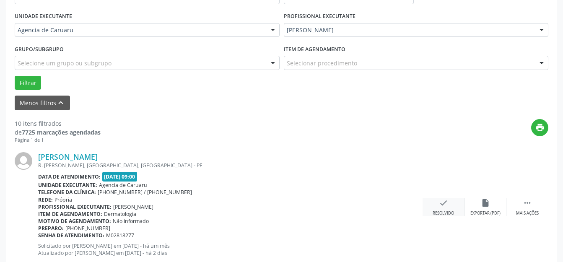
click at [449, 203] on div "check Resolvido" at bounding box center [444, 207] width 42 height 18
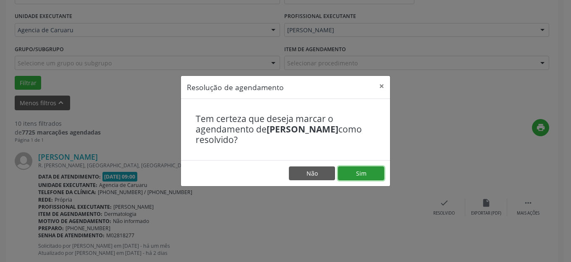
click at [373, 171] on button "Sim" at bounding box center [361, 174] width 46 height 14
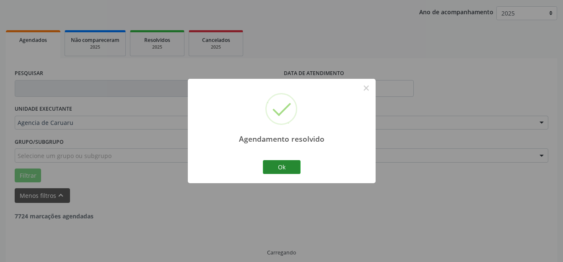
scroll to position [104, 0]
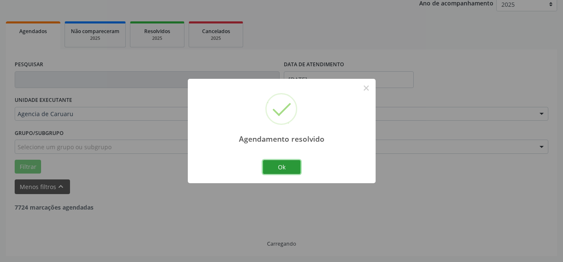
click at [286, 164] on button "Ok" at bounding box center [282, 167] width 38 height 14
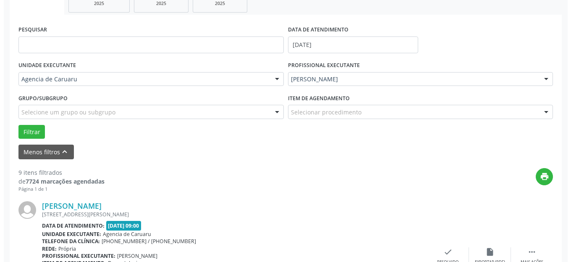
scroll to position [188, 0]
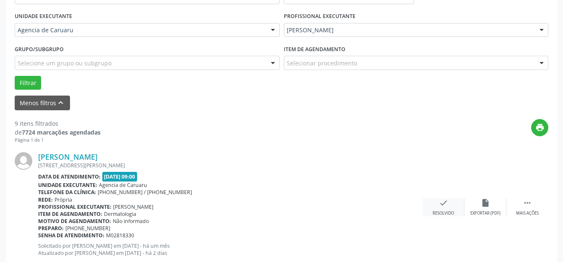
click at [433, 208] on div "check Resolvido" at bounding box center [444, 207] width 42 height 18
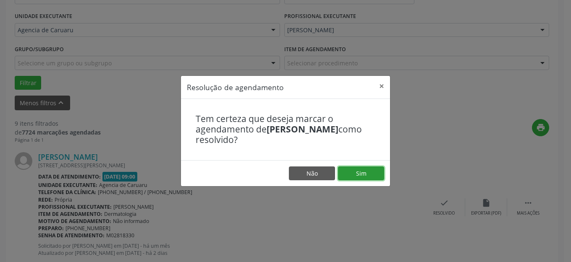
click at [345, 176] on button "Sim" at bounding box center [361, 174] width 46 height 14
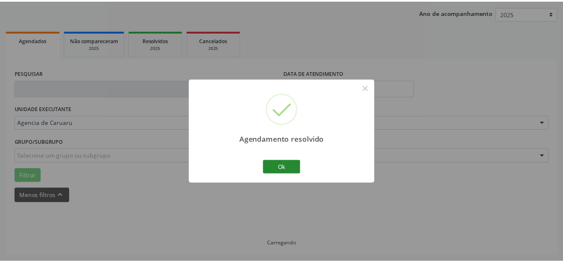
scroll to position [95, 0]
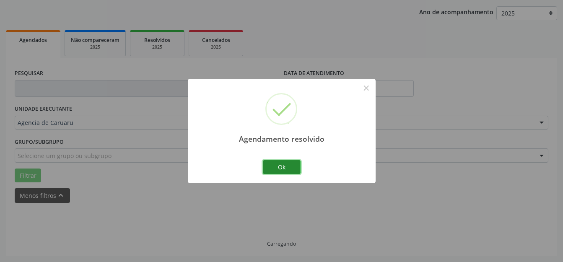
click at [271, 166] on button "Ok" at bounding box center [282, 167] width 38 height 14
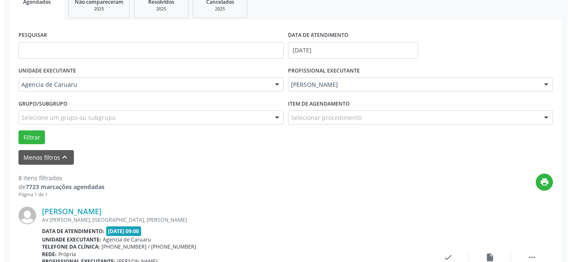
scroll to position [146, 0]
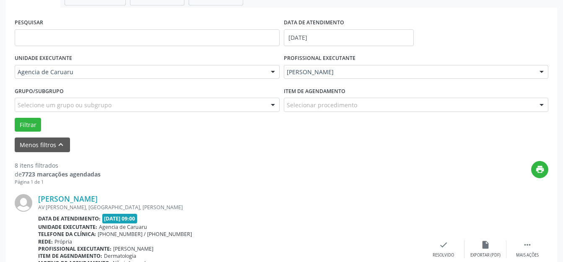
click at [439, 237] on div "[PERSON_NAME] AV [PERSON_NAME], [GEOGRAPHIC_DATA], [PERSON_NAME] Data de atendi…" at bounding box center [282, 249] width 534 height 128
click at [446, 248] on icon "check" at bounding box center [443, 244] width 9 height 9
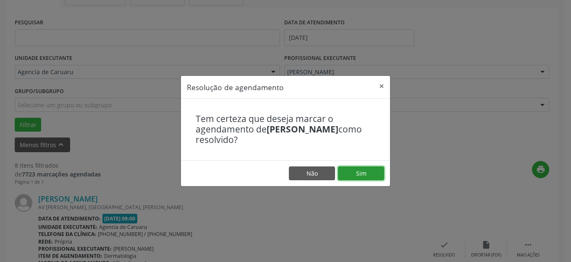
click at [367, 176] on button "Sim" at bounding box center [361, 174] width 46 height 14
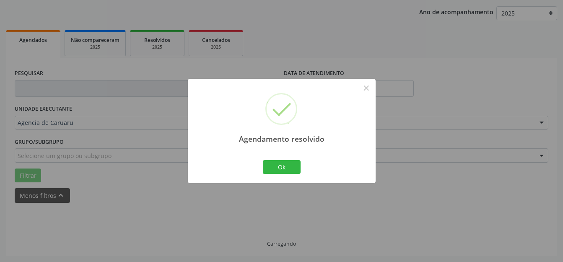
scroll to position [104, 0]
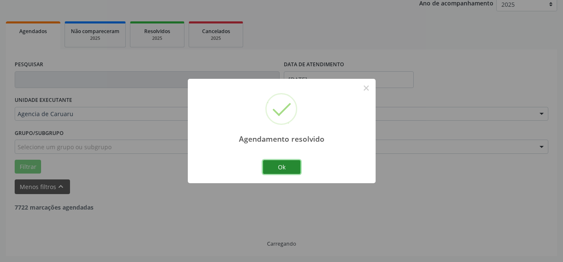
click at [286, 163] on button "Ok" at bounding box center [282, 167] width 38 height 14
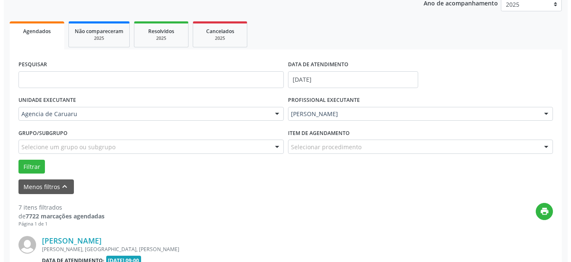
scroll to position [146, 0]
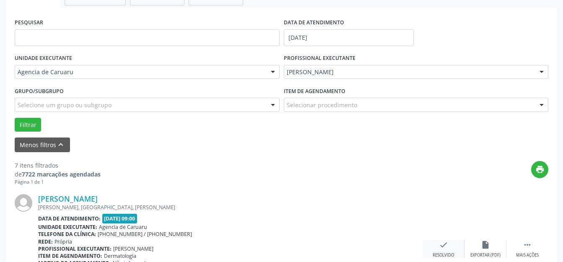
click at [442, 240] on icon "check" at bounding box center [443, 244] width 9 height 9
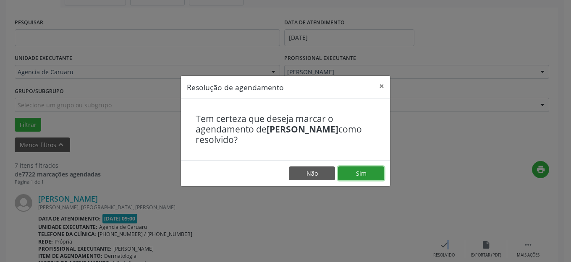
click at [370, 169] on button "Sim" at bounding box center [361, 174] width 46 height 14
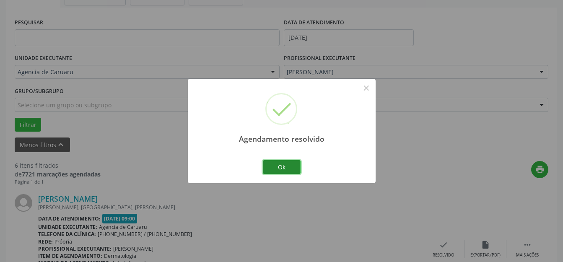
click at [299, 166] on button "Ok" at bounding box center [282, 167] width 38 height 14
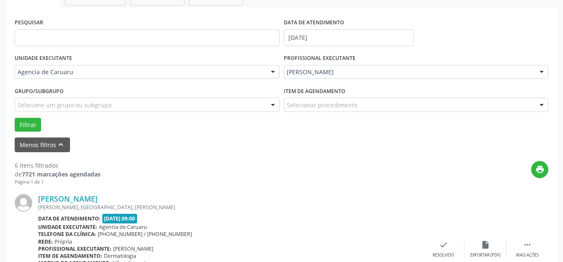
click at [445, 233] on div "[PERSON_NAME] [PERSON_NAME], [GEOGRAPHIC_DATA], [PERSON_NAME] Data de atendimen…" at bounding box center [282, 249] width 534 height 128
click at [448, 241] on icon "check" at bounding box center [443, 244] width 9 height 9
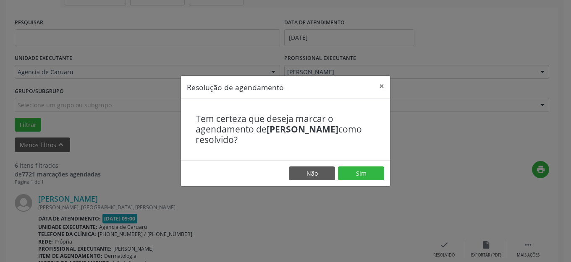
drag, startPoint x: 350, startPoint y: 157, endPoint x: 351, endPoint y: 163, distance: 6.8
click at [350, 158] on div "Tem certeza que deseja marcar o agendamento de [PERSON_NAME] como resolvido?" at bounding box center [285, 129] width 209 height 61
click at [355, 171] on button "Sim" at bounding box center [361, 174] width 46 height 14
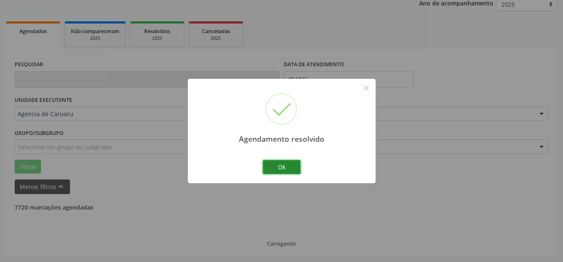
click at [291, 168] on button "Ok" at bounding box center [282, 167] width 38 height 14
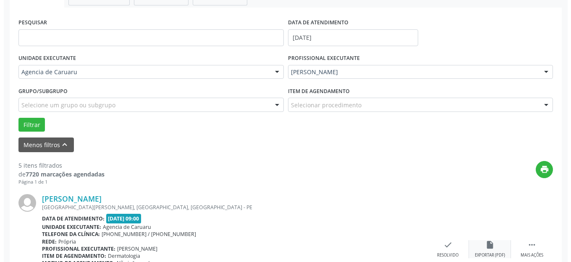
scroll to position [230, 0]
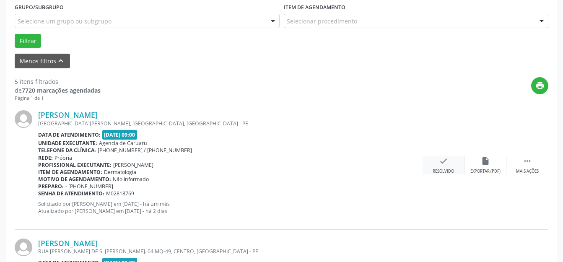
click at [441, 158] on icon "check" at bounding box center [443, 161] width 9 height 9
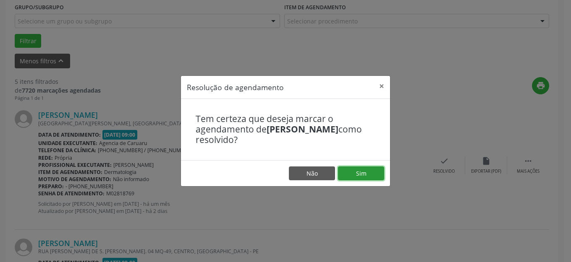
click at [368, 177] on button "Sim" at bounding box center [361, 174] width 46 height 14
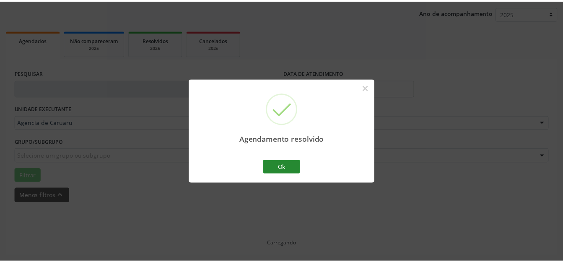
scroll to position [95, 0]
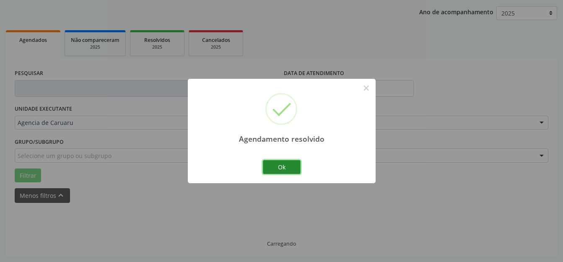
click at [272, 170] on button "Ok" at bounding box center [282, 167] width 38 height 14
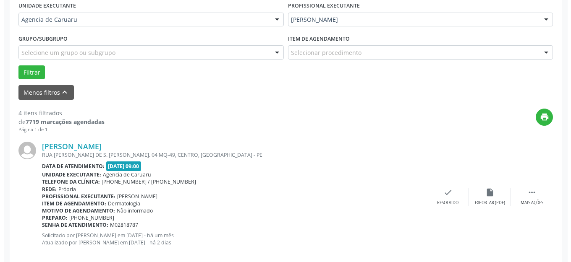
scroll to position [221, 0]
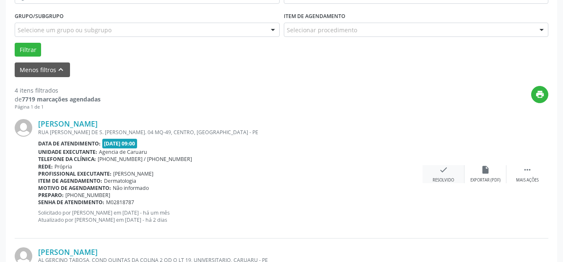
click at [443, 177] on div "Resolvido" at bounding box center [443, 180] width 21 height 6
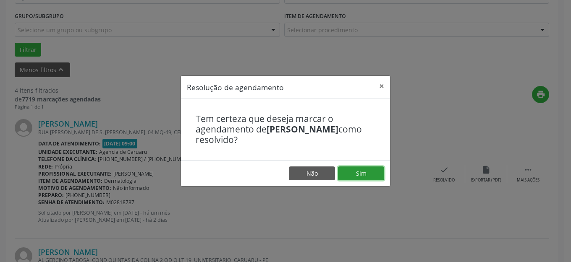
click at [371, 177] on button "Sim" at bounding box center [361, 174] width 46 height 14
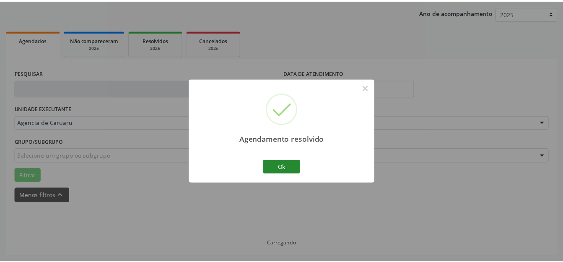
scroll to position [95, 0]
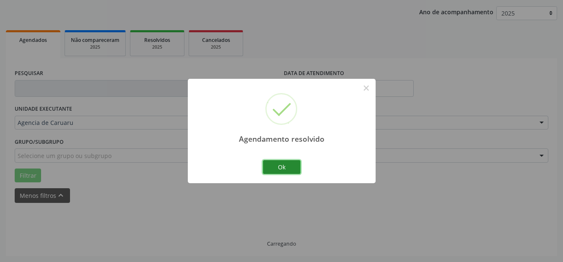
click at [284, 171] on button "Ok" at bounding box center [282, 167] width 38 height 14
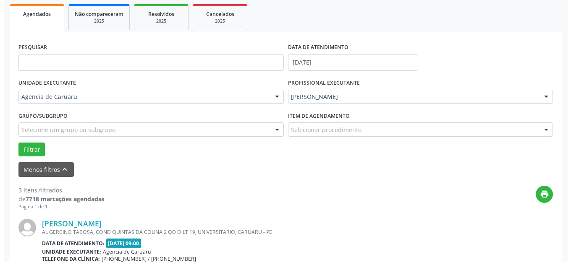
scroll to position [188, 0]
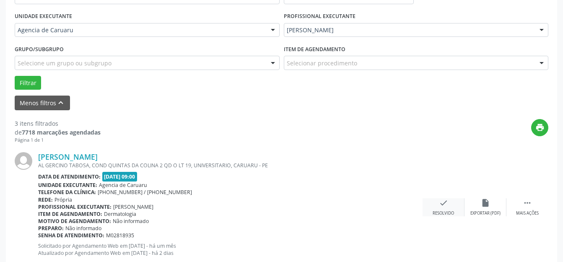
click at [442, 203] on icon "check" at bounding box center [443, 202] width 9 height 9
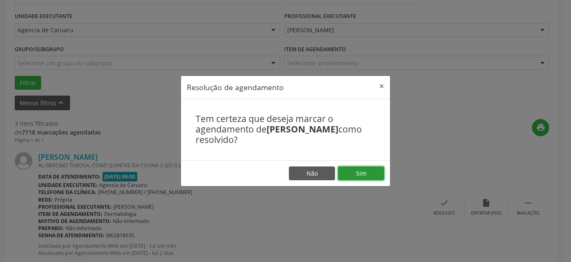
click at [366, 175] on button "Sim" at bounding box center [361, 174] width 46 height 14
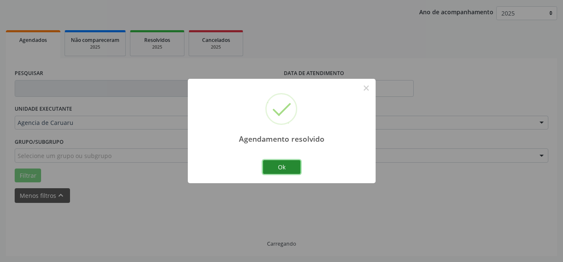
click at [269, 160] on button "Ok" at bounding box center [282, 167] width 38 height 14
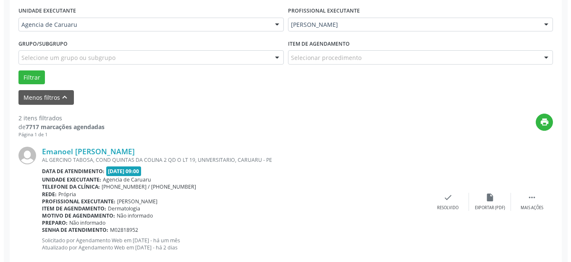
scroll to position [314, 0]
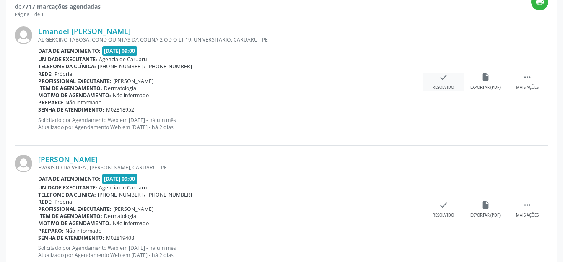
click at [447, 90] on div "Resolvido" at bounding box center [443, 88] width 21 height 6
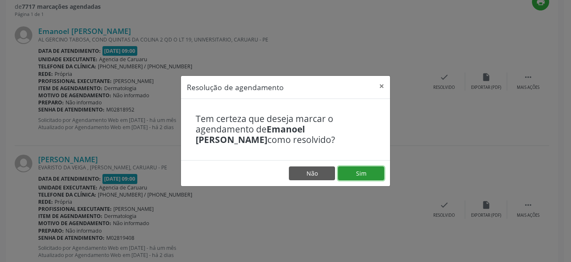
click at [356, 176] on button "Sim" at bounding box center [361, 174] width 46 height 14
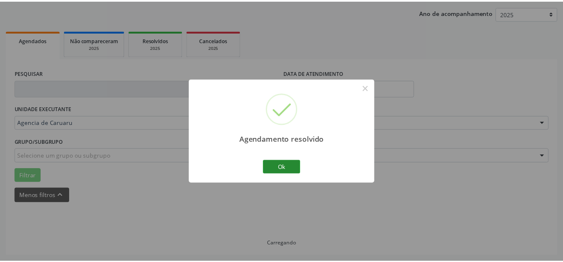
scroll to position [95, 0]
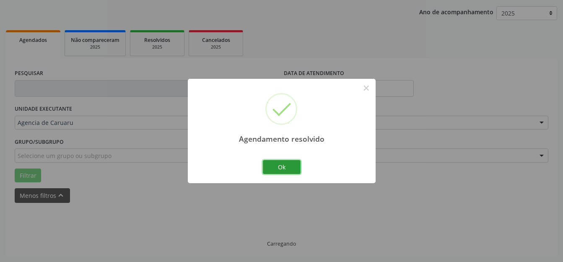
click at [282, 164] on button "Ok" at bounding box center [282, 167] width 38 height 14
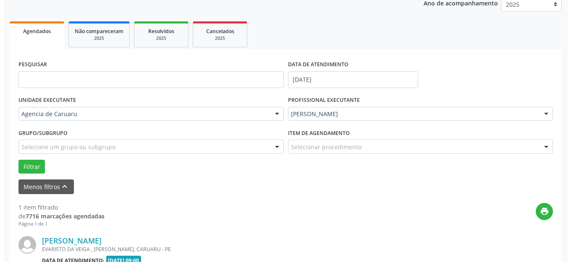
scroll to position [188, 0]
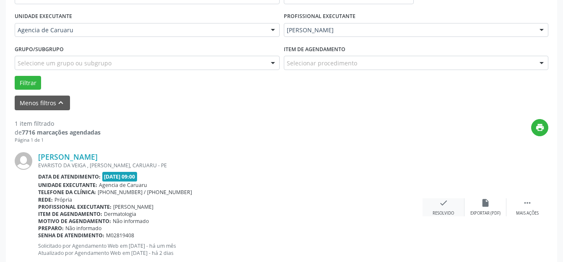
click at [432, 203] on div "check Resolvido" at bounding box center [444, 207] width 42 height 18
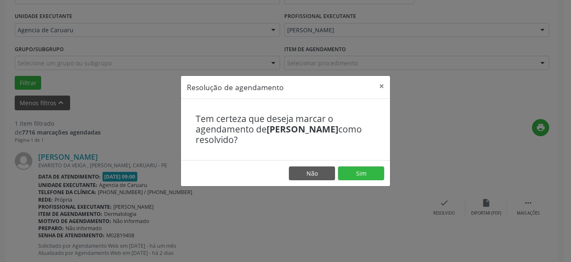
click at [367, 182] on footer "Não Sim" at bounding box center [285, 173] width 209 height 26
click at [366, 174] on button "Sim" at bounding box center [361, 174] width 46 height 14
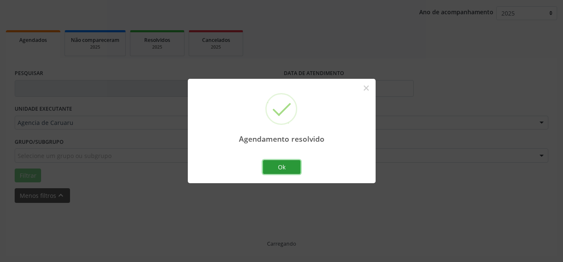
click at [282, 164] on button "Ok" at bounding box center [282, 167] width 38 height 14
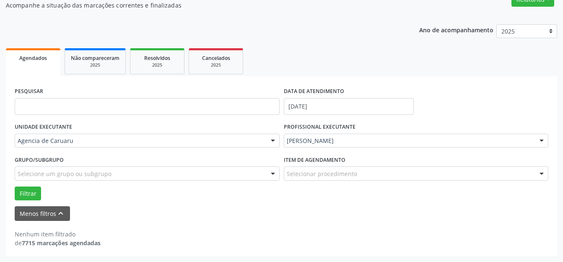
click at [30, 185] on div "Grupo/Subgrupo Selecione um grupo ou subgrupo Todos os grupos e subgrupos Nenhu…" at bounding box center [147, 170] width 269 height 33
click at [58, 214] on icon "keyboard_arrow_up" at bounding box center [60, 213] width 9 height 9
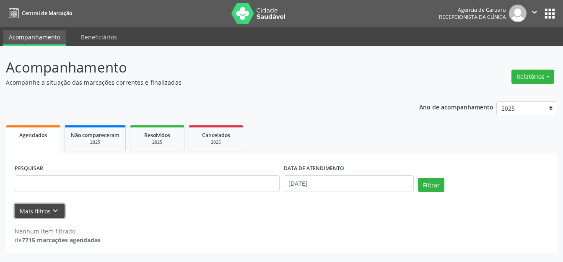
scroll to position [0, 0]
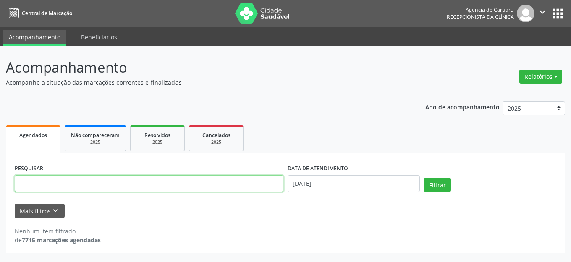
click at [125, 181] on input "text" at bounding box center [149, 183] width 269 height 17
type input "[PERSON_NAME]"
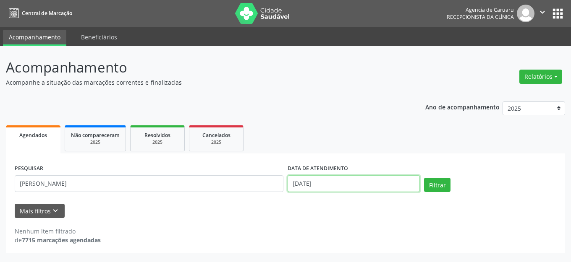
click at [332, 187] on input "[DATE]" at bounding box center [353, 183] width 132 height 17
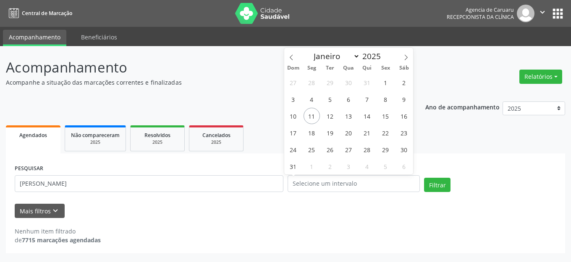
click at [453, 192] on div "Filtrar" at bounding box center [490, 188] width 136 height 20
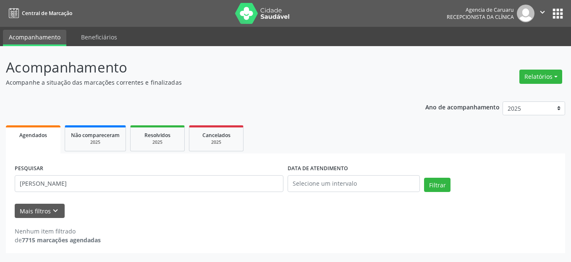
click at [423, 185] on div "Filtrar" at bounding box center [490, 188] width 136 height 20
click at [433, 186] on button "Filtrar" at bounding box center [437, 185] width 26 height 14
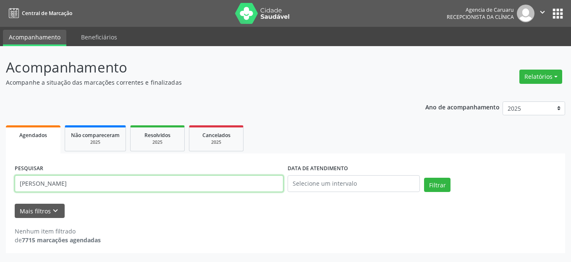
click at [35, 182] on input "[PERSON_NAME]" at bounding box center [149, 183] width 269 height 17
type input "[PERSON_NAME]"
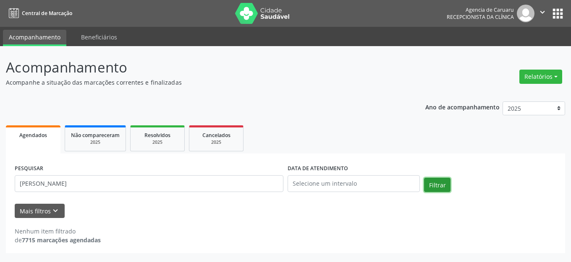
click at [447, 188] on button "Filtrar" at bounding box center [437, 185] width 26 height 14
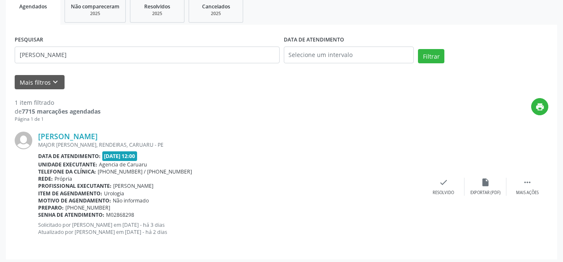
scroll to position [132, 0]
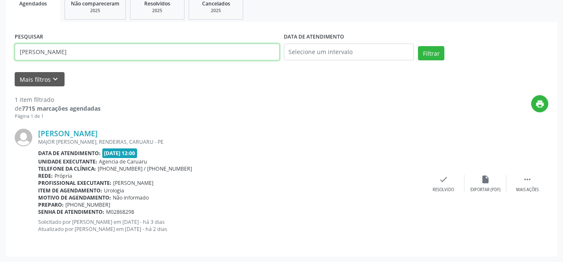
drag, startPoint x: 112, startPoint y: 50, endPoint x: 0, endPoint y: 55, distance: 112.5
click at [0, 55] on div "Acompanhamento Acompanhe a situação das marcações correntes e finalizadas Relat…" at bounding box center [281, 88] width 563 height 348
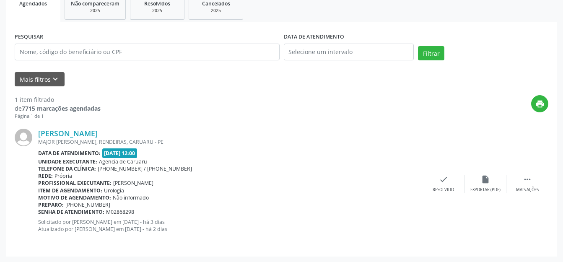
click at [297, 112] on div "print" at bounding box center [325, 107] width 448 height 25
click at [14, 89] on div "PESQUISAR DATA DE ATENDIMENTO Filtrar UNIDADE EXECUTANTE Selecione uma unidade …" at bounding box center [282, 139] width 552 height 235
click at [40, 77] on button "Mais filtros keyboard_arrow_down" at bounding box center [40, 79] width 50 height 15
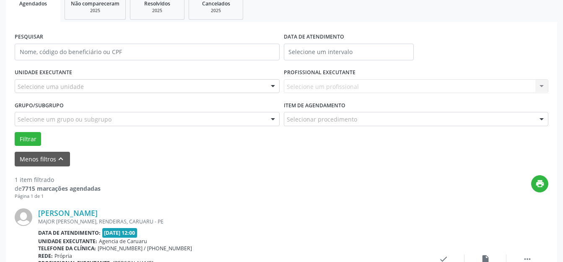
click at [112, 84] on div "Selecione uma unidade" at bounding box center [147, 86] width 265 height 14
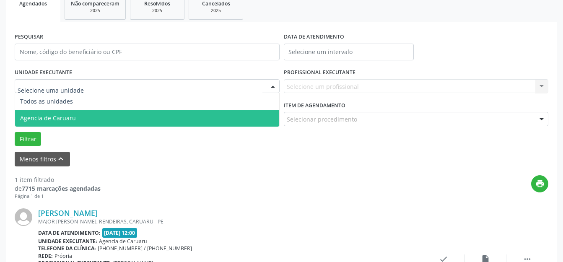
click at [81, 125] on span "Agencia de Caruaru" at bounding box center [147, 118] width 264 height 17
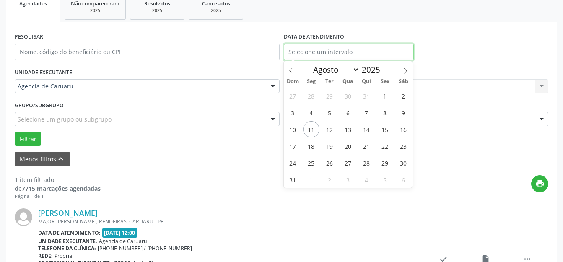
click at [332, 57] on input "text" at bounding box center [349, 52] width 130 height 17
click at [312, 129] on span "11" at bounding box center [311, 129] width 16 height 16
type input "[DATE]"
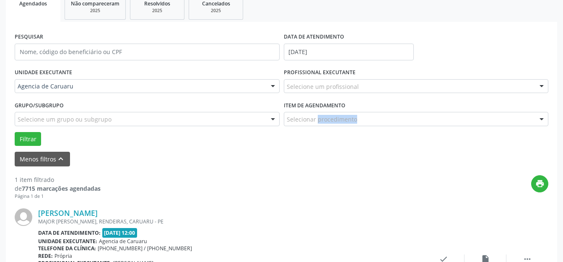
click at [312, 129] on div "Item de agendamento Selecionar procedimento #0000 - Alergologia #0001 - Angiolo…" at bounding box center [416, 115] width 269 height 33
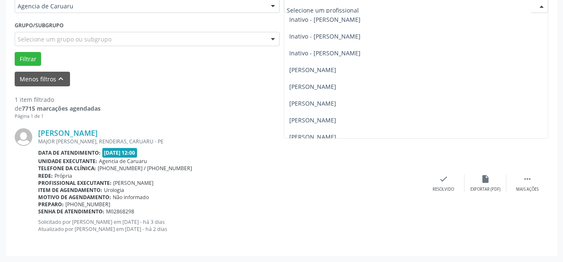
scroll to position [202, 0]
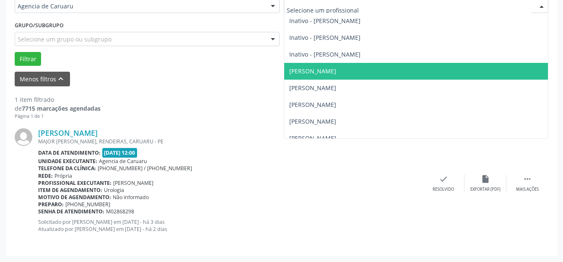
click at [336, 74] on span "[PERSON_NAME]" at bounding box center [313, 71] width 47 height 8
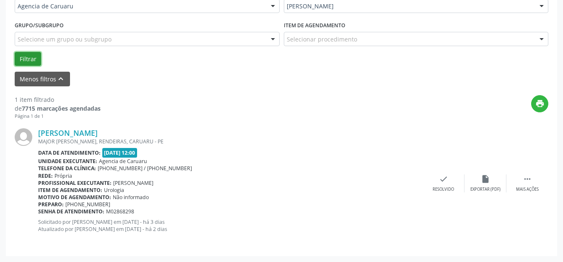
click at [18, 57] on button "Filtrar" at bounding box center [28, 59] width 26 height 14
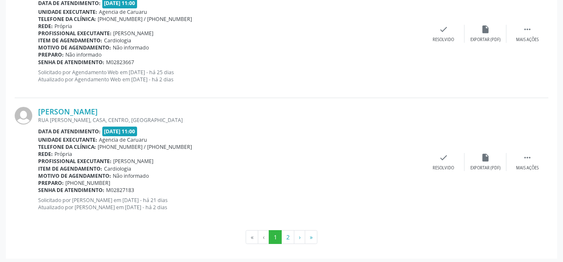
scroll to position [2029, 0]
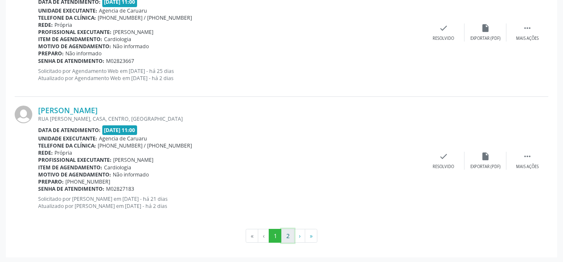
click at [288, 235] on button "2" at bounding box center [288, 236] width 13 height 14
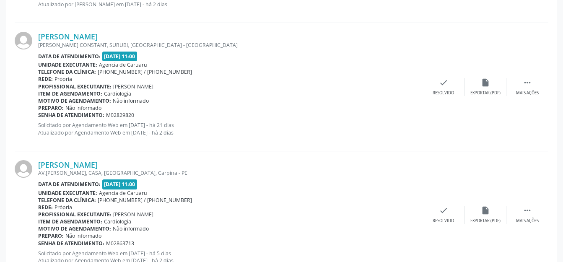
scroll to position [1260, 0]
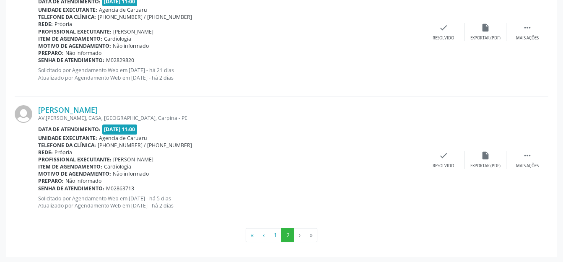
click at [271, 235] on button "1" at bounding box center [275, 235] width 13 height 14
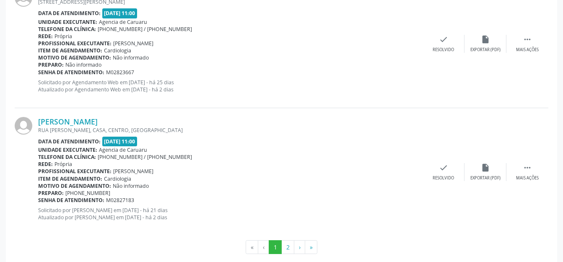
scroll to position [2029, 0]
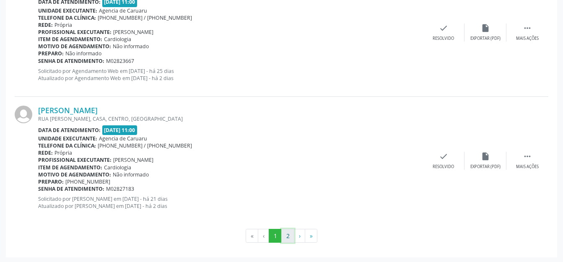
click at [289, 229] on button "2" at bounding box center [288, 236] width 13 height 14
click at [269, 238] on button "1" at bounding box center [275, 235] width 13 height 14
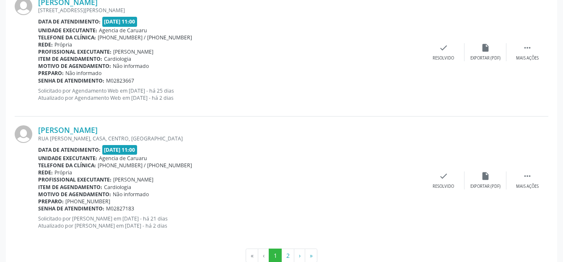
scroll to position [2029, 0]
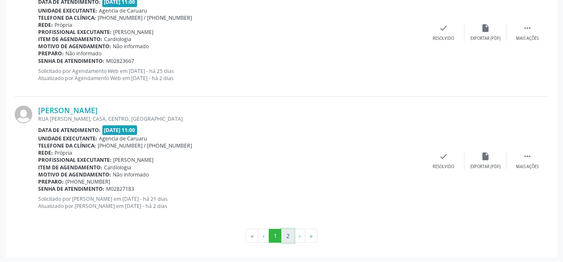
click at [287, 234] on button "2" at bounding box center [288, 236] width 13 height 14
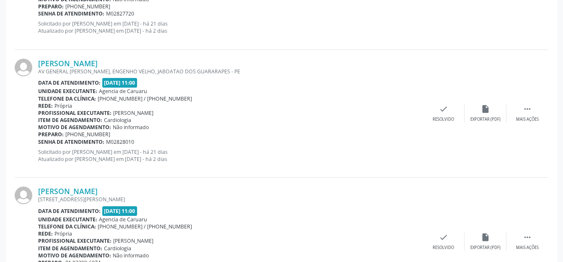
scroll to position [589, 0]
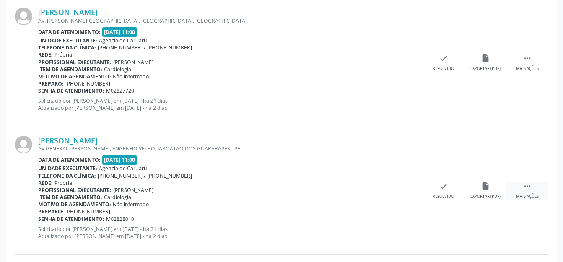
click at [521, 191] on div " Mais ações" at bounding box center [528, 191] width 42 height 18
click at [490, 185] on icon "alarm_off" at bounding box center [485, 186] width 9 height 9
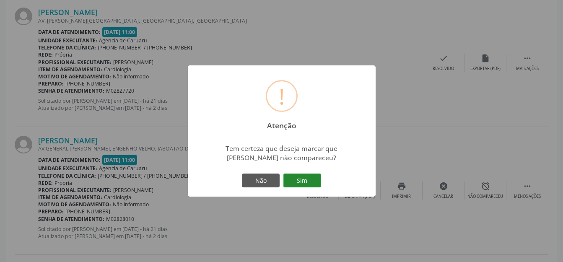
click at [310, 176] on button "Sim" at bounding box center [303, 181] width 38 height 14
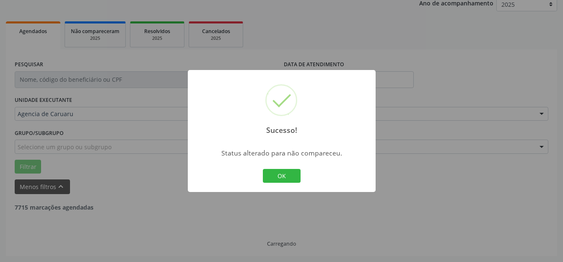
scroll to position [104, 0]
click at [279, 175] on button "OK" at bounding box center [282, 176] width 38 height 14
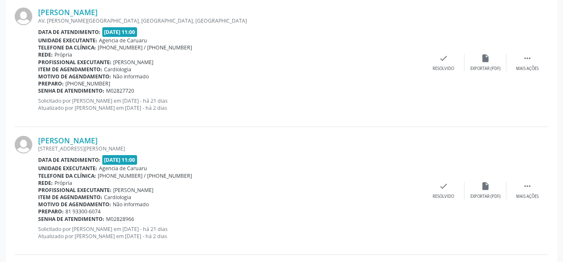
scroll to position [505, 0]
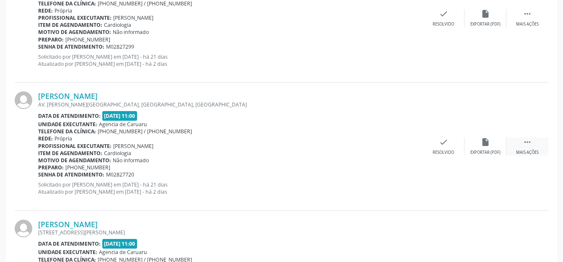
click at [532, 144] on div " Mais ações" at bounding box center [528, 147] width 42 height 18
click at [498, 147] on div "alarm_off Não compareceu" at bounding box center [486, 147] width 42 height 18
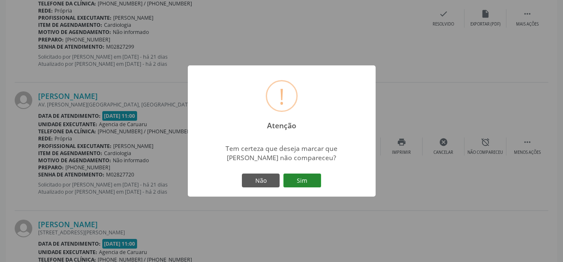
click at [317, 180] on button "Sim" at bounding box center [303, 181] width 38 height 14
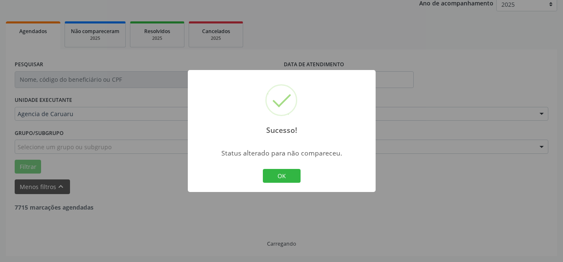
scroll to position [104, 0]
click at [287, 168] on div "OK Cancel" at bounding box center [282, 176] width 42 height 18
click at [287, 170] on button "OK" at bounding box center [282, 176] width 38 height 14
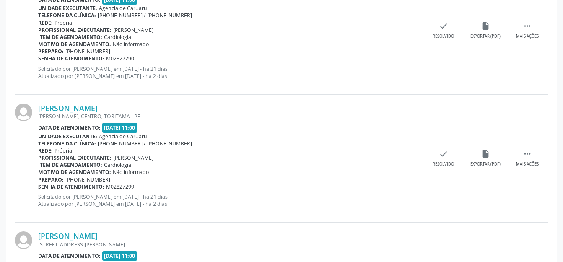
scroll to position [379, 0]
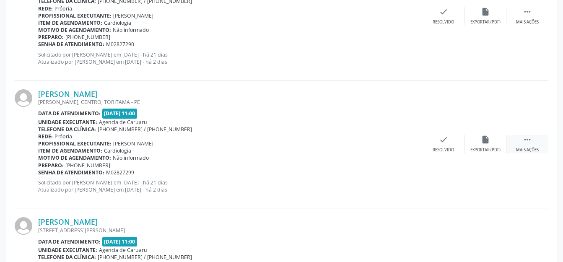
click at [532, 148] on div "Mais ações" at bounding box center [527, 150] width 23 height 6
click at [476, 148] on div "Não compareceu" at bounding box center [486, 150] width 36 height 6
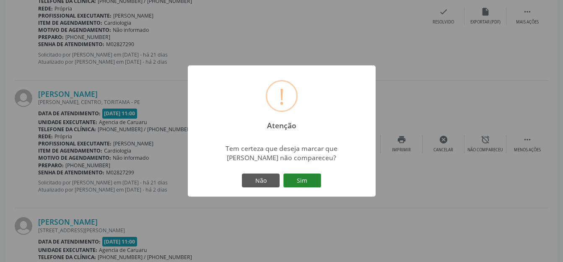
click at [303, 180] on button "Sim" at bounding box center [303, 181] width 38 height 14
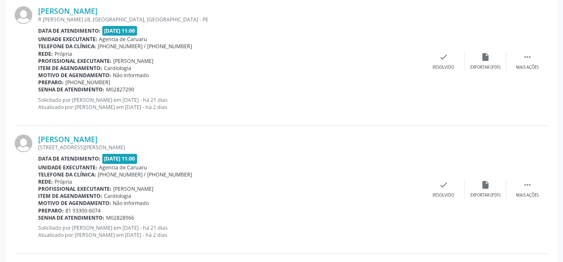
scroll to position [253, 0]
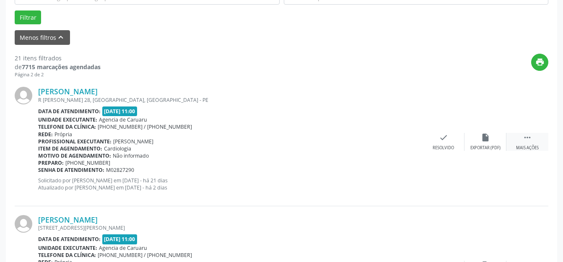
click at [530, 142] on div " Mais ações" at bounding box center [528, 142] width 42 height 18
click at [492, 143] on div "alarm_off Não compareceu" at bounding box center [486, 142] width 42 height 18
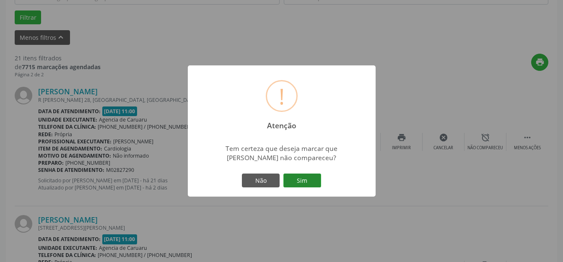
click at [311, 179] on button "Sim" at bounding box center [303, 181] width 38 height 14
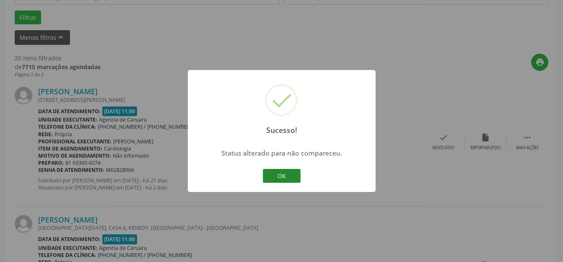
click at [299, 174] on button "OK" at bounding box center [282, 176] width 38 height 14
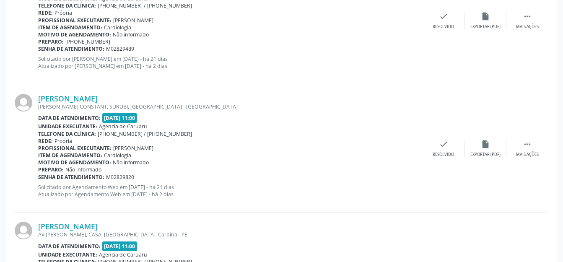
scroll to position [748, 0]
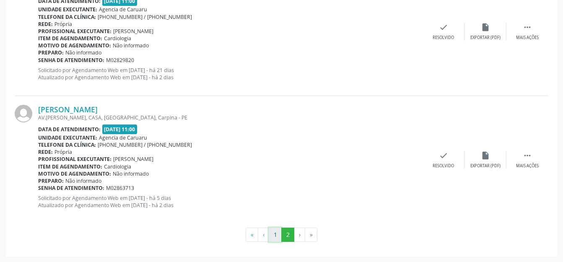
click at [276, 231] on button "1" at bounding box center [275, 235] width 13 height 14
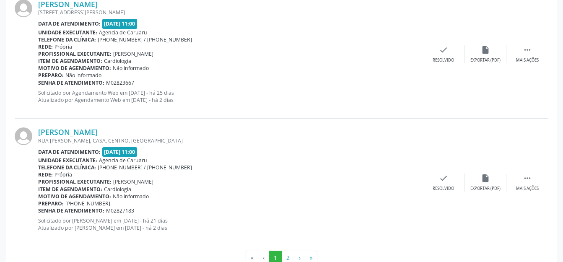
scroll to position [2029, 0]
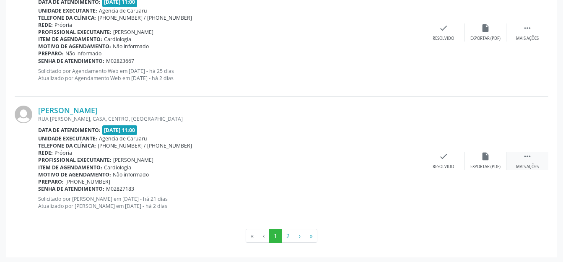
click at [524, 164] on div "Mais ações" at bounding box center [527, 167] width 23 height 6
click at [492, 161] on div "alarm_off Não compareceu" at bounding box center [486, 161] width 42 height 18
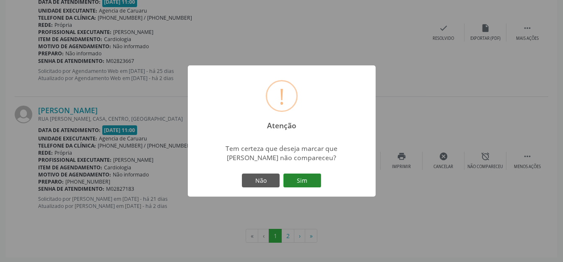
click at [303, 182] on button "Sim" at bounding box center [303, 181] width 38 height 14
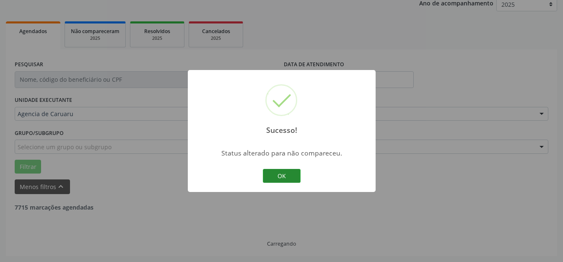
scroll to position [104, 0]
click at [291, 175] on button "OK" at bounding box center [282, 176] width 38 height 14
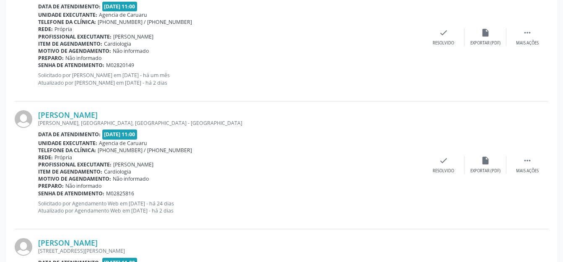
scroll to position [1279, 0]
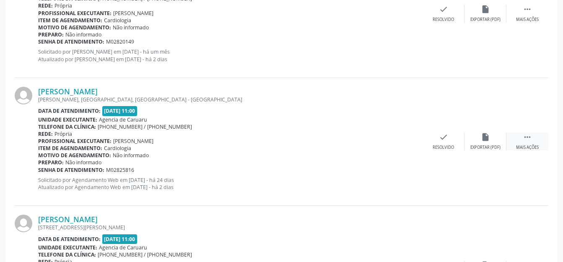
click at [527, 137] on icon "" at bounding box center [527, 137] width 9 height 9
click at [501, 139] on div "alarm_off Não compareceu" at bounding box center [486, 142] width 42 height 18
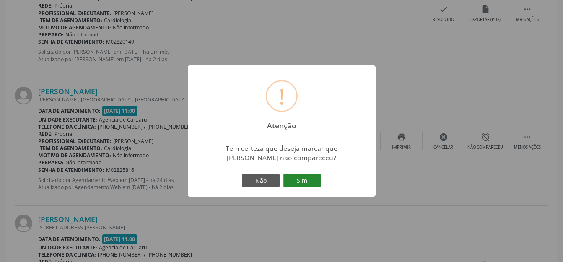
click at [304, 180] on button "Sim" at bounding box center [303, 181] width 38 height 14
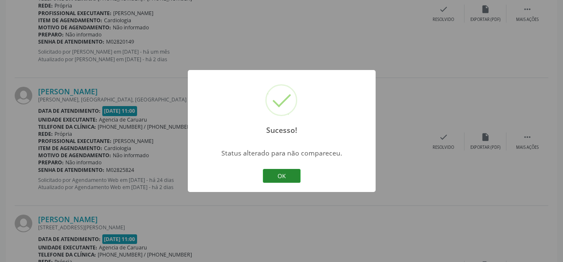
click at [277, 173] on button "OK" at bounding box center [282, 176] width 38 height 14
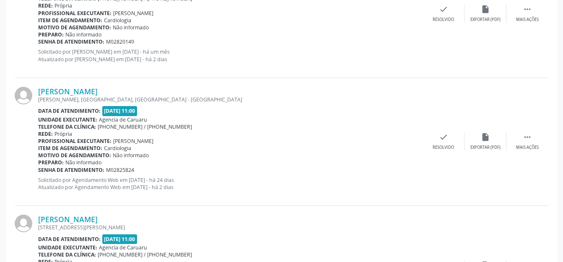
scroll to position [1321, 0]
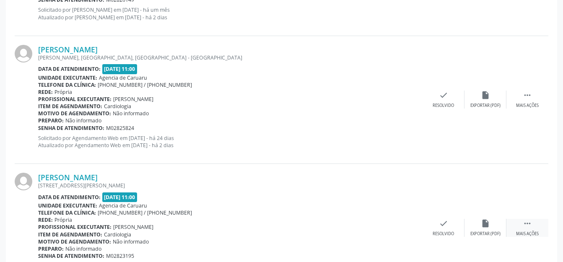
click at [524, 219] on icon "" at bounding box center [527, 223] width 9 height 9
click at [493, 223] on div "alarm_off Não compareceu" at bounding box center [486, 228] width 42 height 18
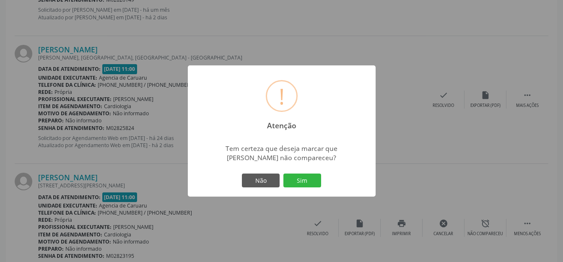
click at [321, 188] on div "Não Sim" at bounding box center [281, 181] width 83 height 18
click at [315, 182] on button "Sim" at bounding box center [303, 181] width 38 height 14
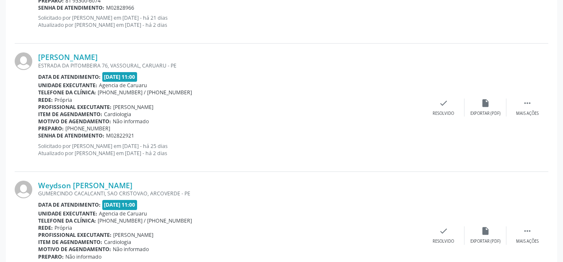
scroll to position [943, 0]
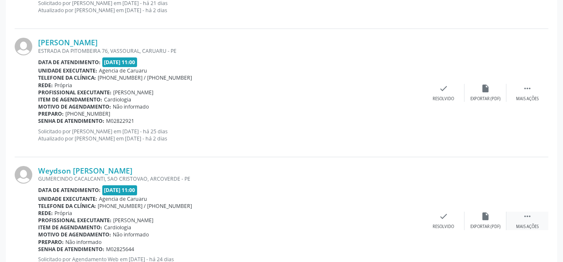
click at [529, 217] on icon "" at bounding box center [527, 216] width 9 height 9
click at [493, 213] on div "alarm_off Não compareceu" at bounding box center [486, 221] width 42 height 18
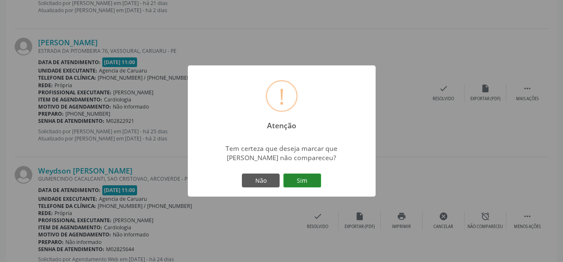
click at [319, 183] on button "Sim" at bounding box center [303, 181] width 38 height 14
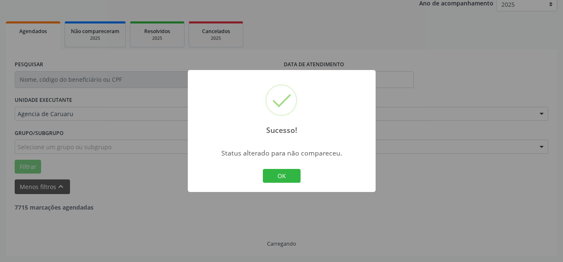
scroll to position [104, 0]
click at [279, 175] on button "OK" at bounding box center [282, 176] width 38 height 14
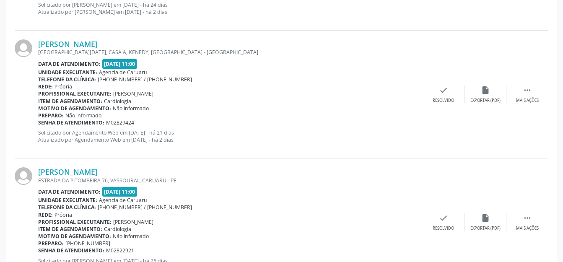
scroll to position [812, 0]
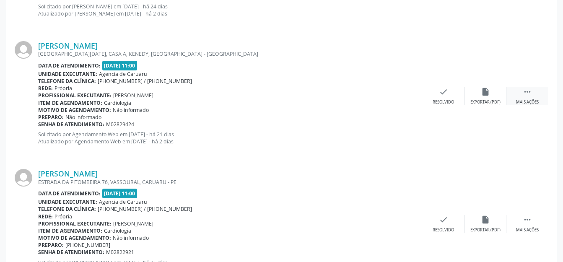
click at [528, 89] on icon "" at bounding box center [527, 91] width 9 height 9
drag, startPoint x: 520, startPoint y: 89, endPoint x: 495, endPoint y: 91, distance: 25.8
click at [495, 91] on div "alarm_off Não compareceu" at bounding box center [486, 96] width 42 height 18
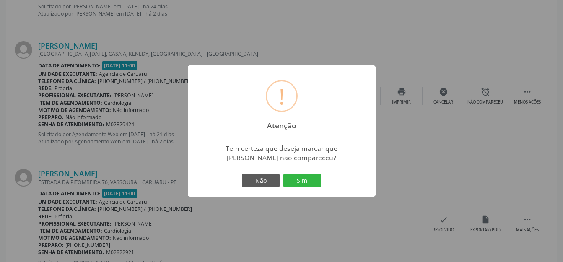
click at [313, 187] on button "Sim" at bounding box center [303, 181] width 38 height 14
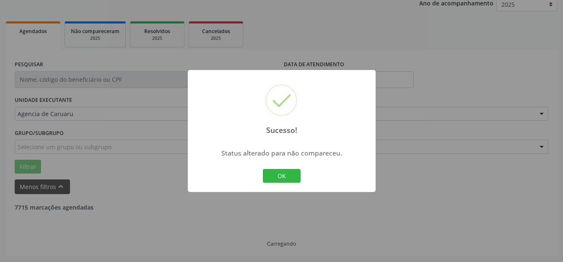
scroll to position [104, 0]
click at [269, 175] on button "OK" at bounding box center [282, 176] width 38 height 14
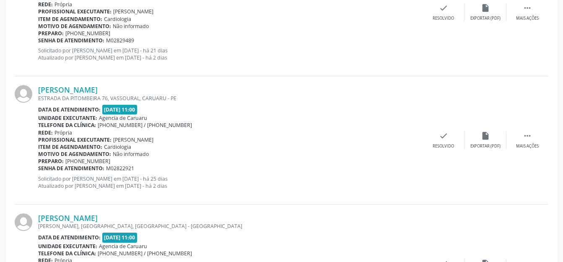
scroll to position [1022, 0]
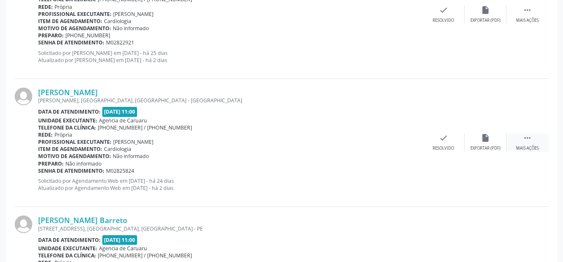
click at [534, 137] on div " Mais ações" at bounding box center [528, 142] width 42 height 18
click at [502, 146] on div "Não compareceu" at bounding box center [486, 149] width 36 height 6
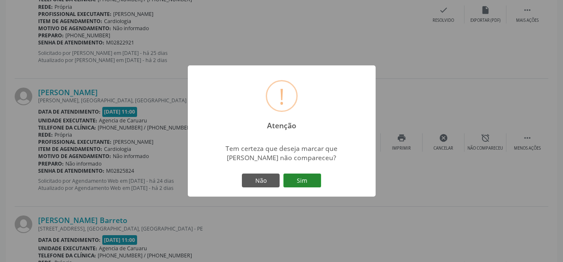
click at [306, 186] on button "Sim" at bounding box center [303, 181] width 38 height 14
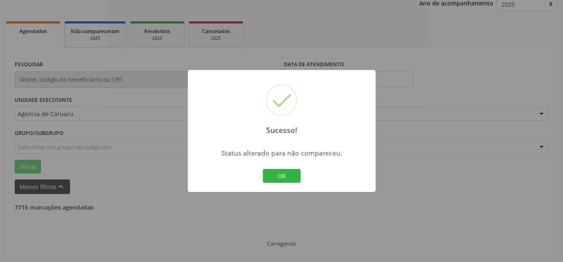
scroll to position [104, 0]
click at [268, 173] on button "OK" at bounding box center [282, 176] width 38 height 14
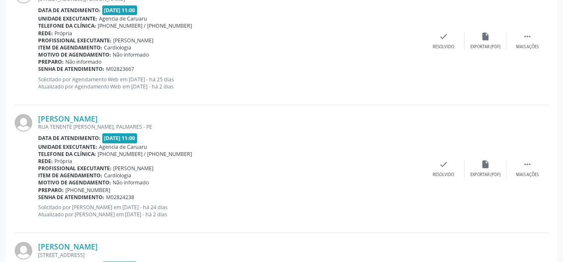
scroll to position [1037, 0]
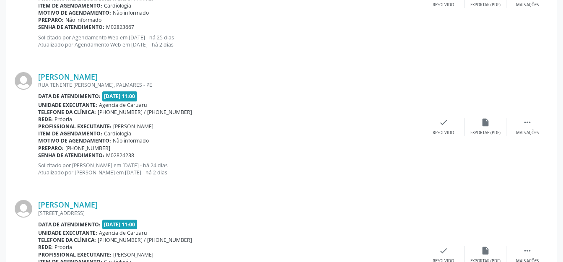
click at [522, 117] on div "[PERSON_NAME] [GEOGRAPHIC_DATA], [GEOGRAPHIC_DATA] - PE Data de atendimento: [D…" at bounding box center [282, 127] width 534 height 128
drag, startPoint x: 514, startPoint y: 125, endPoint x: 508, endPoint y: 126, distance: 5.5
click at [514, 125] on div " Mais ações" at bounding box center [528, 127] width 42 height 18
click at [496, 129] on div "alarm_off Não compareceu" at bounding box center [486, 127] width 42 height 18
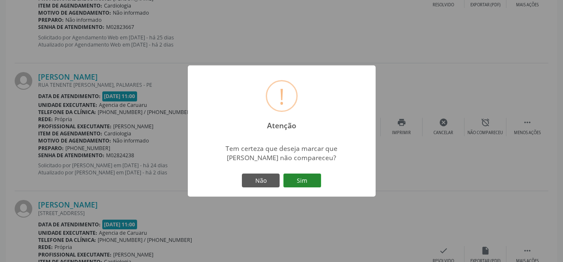
click at [305, 179] on button "Sim" at bounding box center [303, 181] width 38 height 14
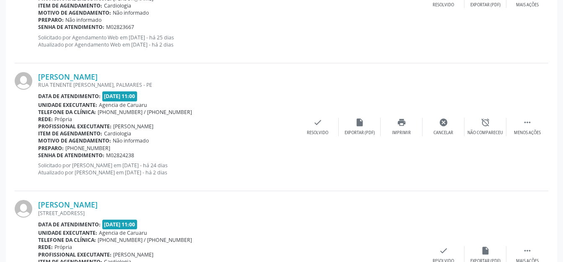
click at [305, 179] on div "[PERSON_NAME] [GEOGRAPHIC_DATA], [GEOGRAPHIC_DATA] - PE Data de atendimento: [D…" at bounding box center [282, 127] width 534 height 128
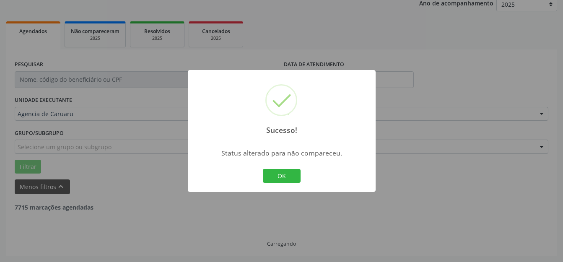
scroll to position [104, 0]
click at [287, 177] on button "OK" at bounding box center [282, 176] width 38 height 14
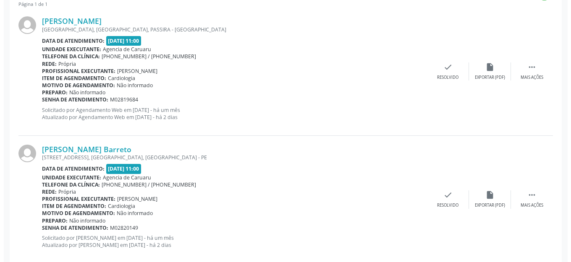
scroll to position [282, 0]
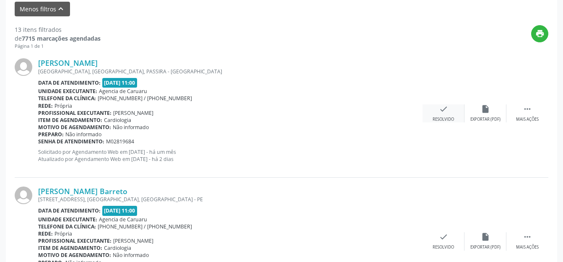
click at [449, 115] on div "check Resolvido" at bounding box center [444, 113] width 42 height 18
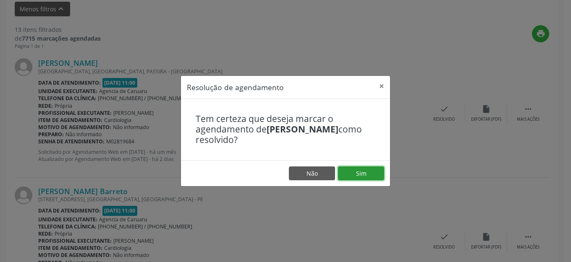
click at [361, 171] on button "Sim" at bounding box center [361, 174] width 46 height 14
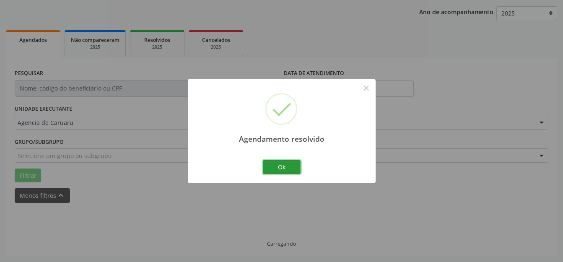
click at [287, 168] on button "Ok" at bounding box center [282, 167] width 38 height 14
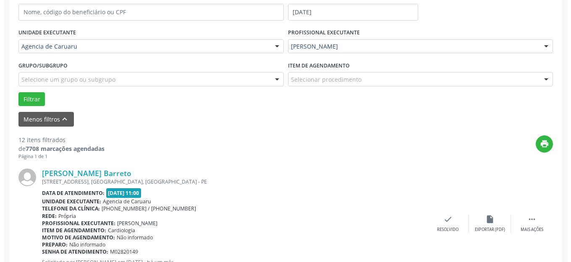
scroll to position [188, 0]
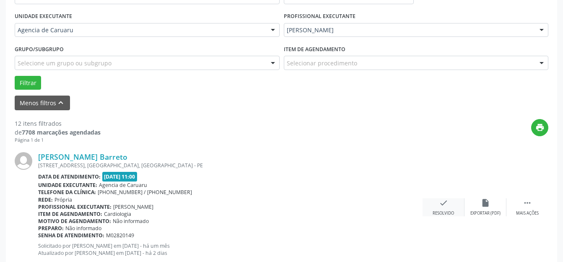
click at [449, 216] on div "Resolvido" at bounding box center [443, 214] width 21 height 6
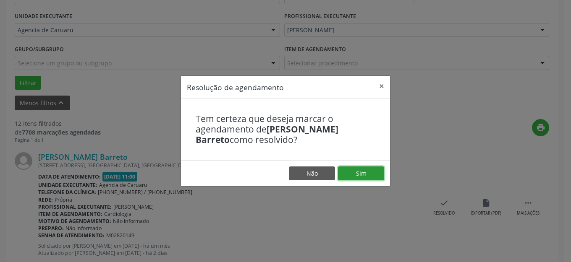
click at [370, 180] on button "Sim" at bounding box center [361, 174] width 46 height 14
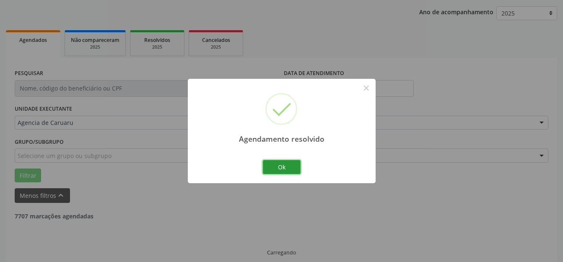
click at [271, 169] on button "Ok" at bounding box center [282, 167] width 38 height 14
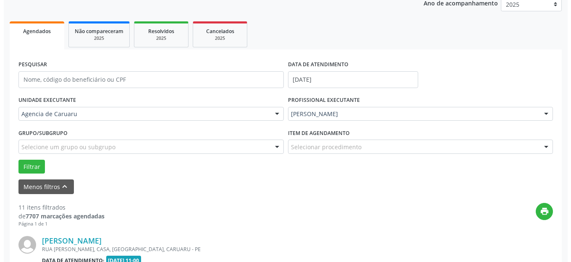
scroll to position [230, 0]
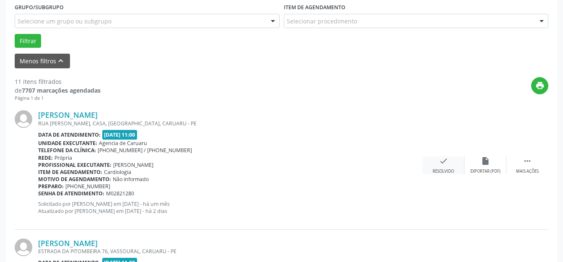
click at [442, 169] on div "Resolvido" at bounding box center [443, 172] width 21 height 6
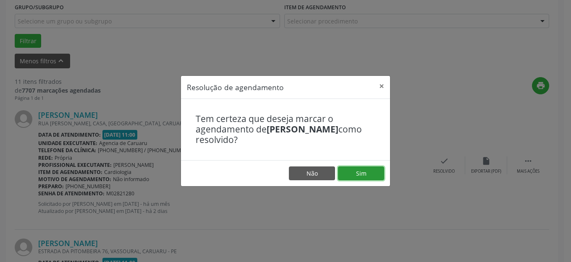
click at [352, 168] on button "Sim" at bounding box center [361, 174] width 46 height 14
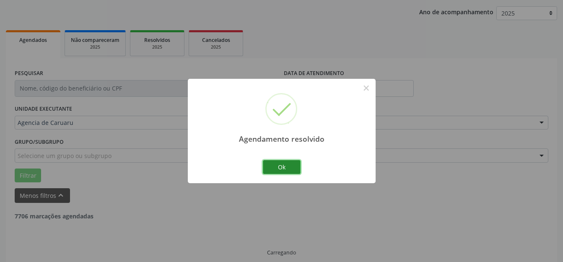
scroll to position [104, 0]
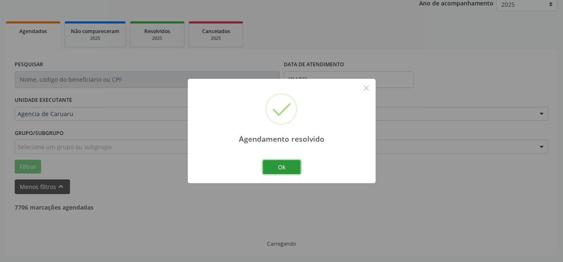
click at [268, 168] on button "Ok" at bounding box center [282, 167] width 38 height 14
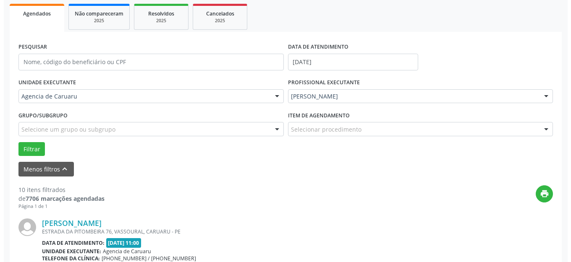
scroll to position [230, 0]
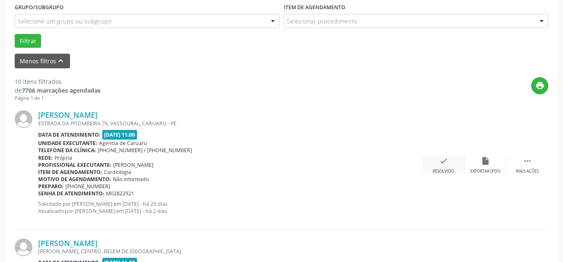
click at [428, 159] on div "check Resolvido" at bounding box center [444, 166] width 42 height 18
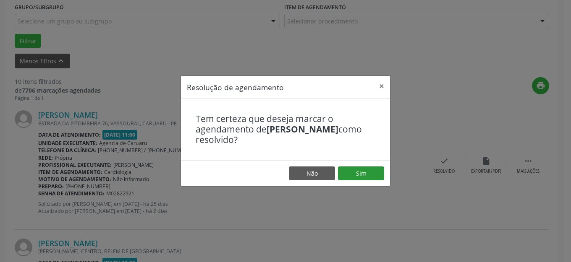
click at [352, 162] on footer "Não Sim" at bounding box center [285, 173] width 209 height 26
click at [353, 172] on button "Sim" at bounding box center [361, 174] width 46 height 14
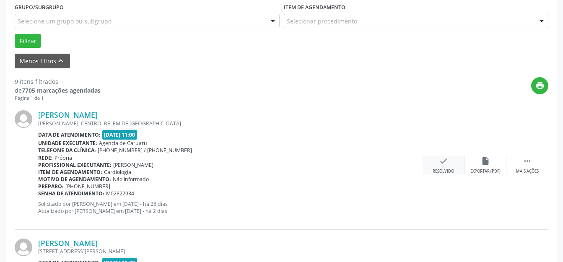
click at [443, 167] on div "check Resolvido" at bounding box center [444, 166] width 42 height 18
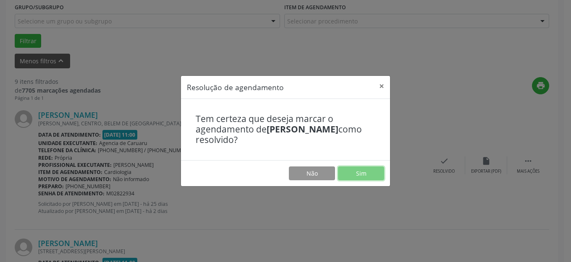
click at [357, 168] on button "Sim" at bounding box center [361, 174] width 46 height 14
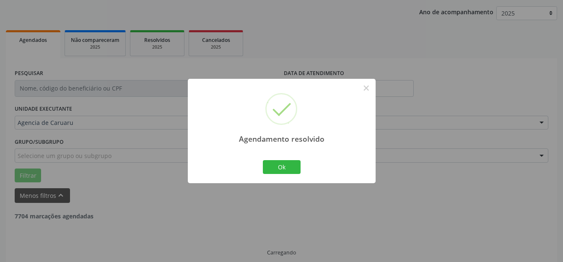
click at [288, 170] on button "Ok" at bounding box center [282, 167] width 38 height 14
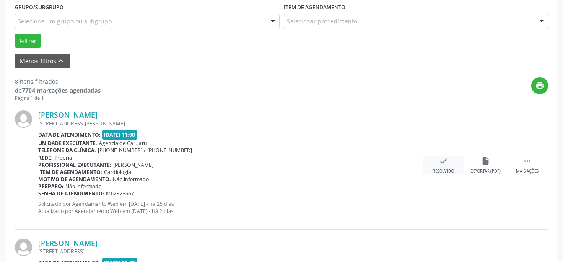
click at [445, 166] on div "check Resolvido" at bounding box center [444, 166] width 42 height 18
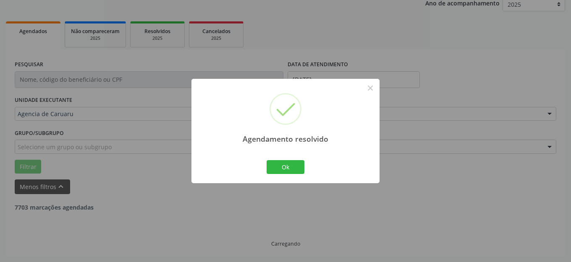
click at [276, 170] on button "Ok" at bounding box center [285, 167] width 38 height 14
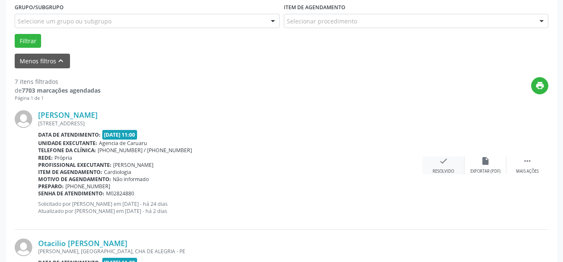
click at [442, 168] on div "check Resolvido" at bounding box center [444, 166] width 42 height 18
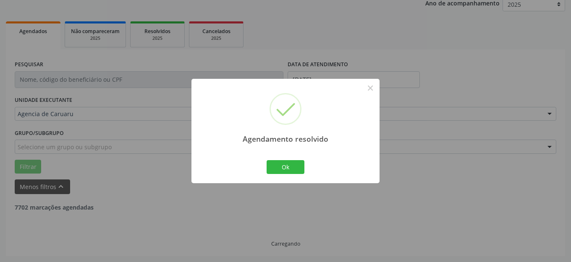
click at [268, 170] on button "Ok" at bounding box center [285, 167] width 38 height 14
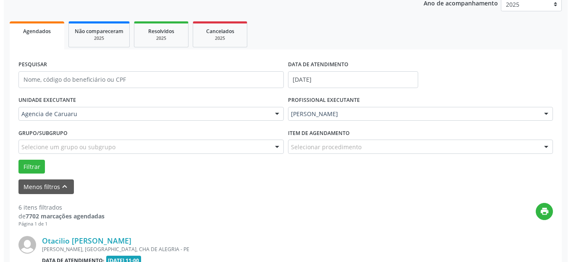
scroll to position [272, 0]
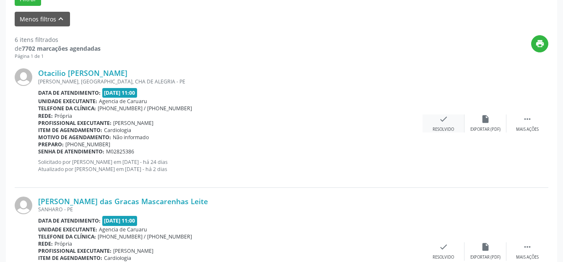
click at [441, 128] on div "Resolvido" at bounding box center [443, 130] width 21 height 6
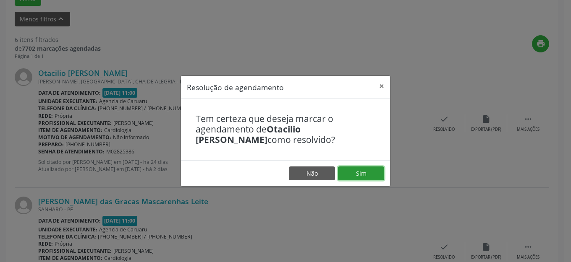
click at [367, 173] on button "Sim" at bounding box center [361, 174] width 46 height 14
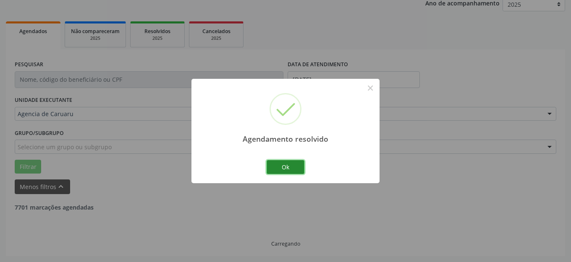
click at [272, 169] on button "Ok" at bounding box center [285, 167] width 38 height 14
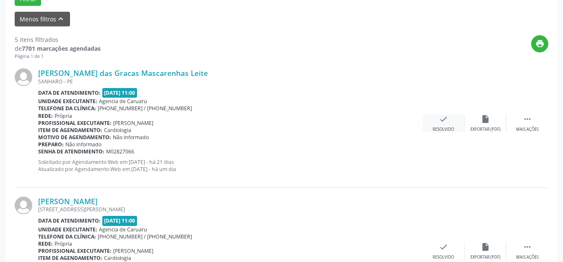
click at [432, 126] on div "check Resolvido" at bounding box center [444, 124] width 42 height 18
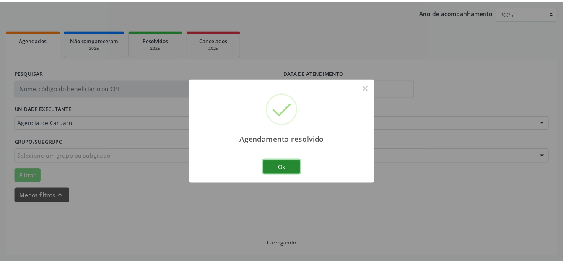
scroll to position [104, 0]
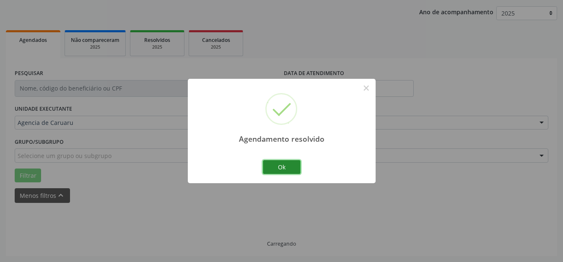
click at [298, 167] on button "Ok" at bounding box center [282, 167] width 38 height 14
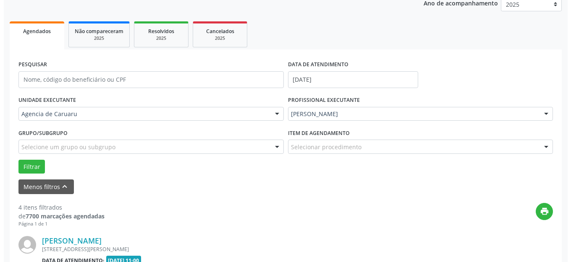
scroll to position [230, 0]
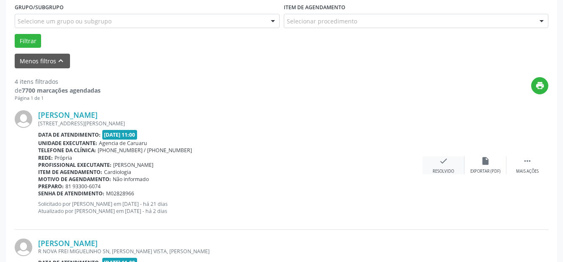
click at [454, 172] on div "Resolvido" at bounding box center [443, 172] width 21 height 6
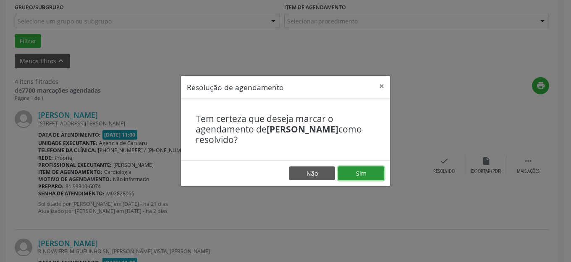
click at [357, 172] on button "Sim" at bounding box center [361, 174] width 46 height 14
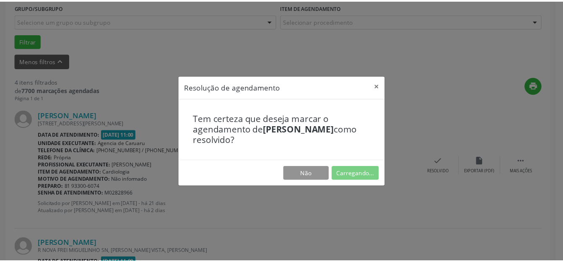
scroll to position [95, 0]
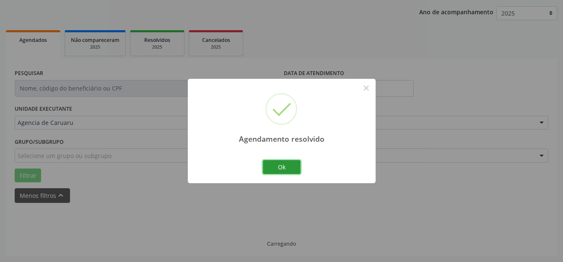
click at [289, 165] on button "Ok" at bounding box center [282, 167] width 38 height 14
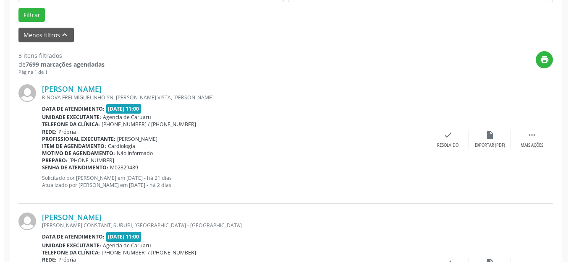
scroll to position [305, 0]
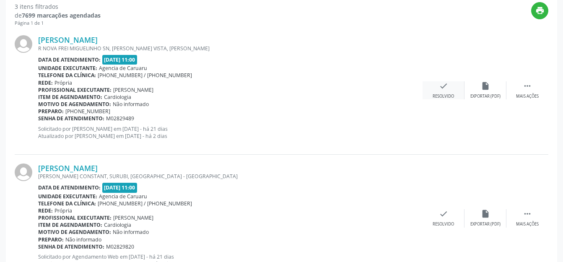
click at [442, 88] on icon "check" at bounding box center [443, 85] width 9 height 9
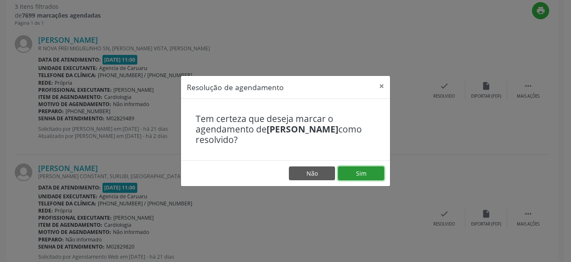
click at [372, 175] on button "Sim" at bounding box center [361, 174] width 46 height 14
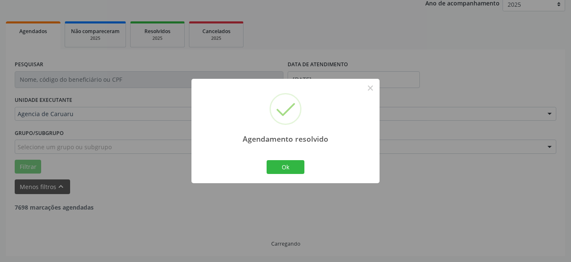
click at [279, 170] on button "Ok" at bounding box center [285, 167] width 38 height 14
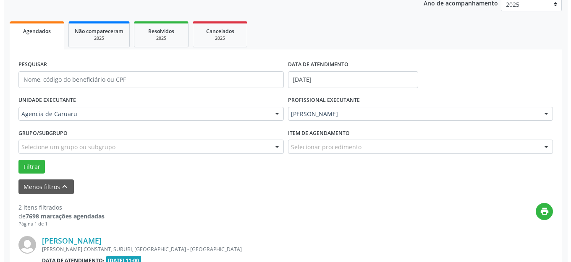
scroll to position [272, 0]
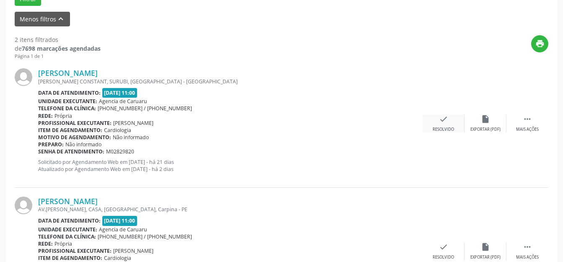
click at [424, 121] on div "check Resolvido" at bounding box center [444, 124] width 42 height 18
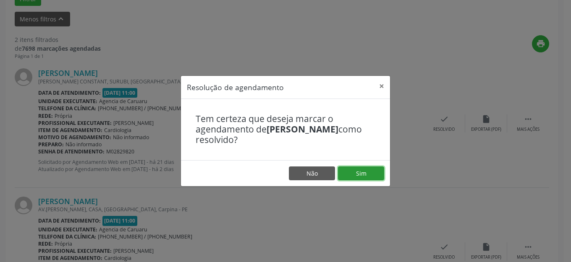
click at [370, 178] on button "Sim" at bounding box center [361, 174] width 46 height 14
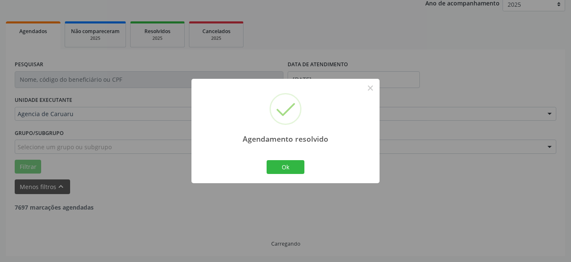
click at [281, 166] on button "Ok" at bounding box center [285, 167] width 38 height 14
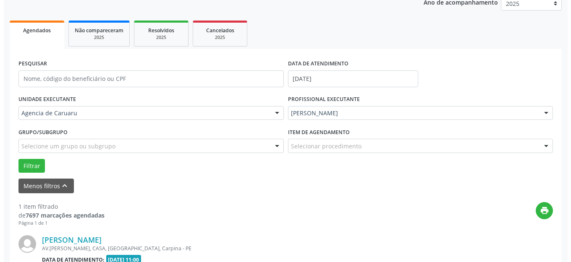
scroll to position [146, 0]
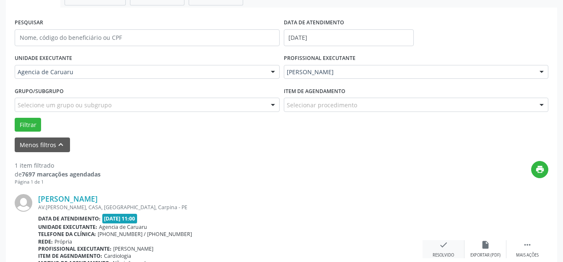
click at [451, 243] on div "check Resolvido" at bounding box center [444, 249] width 42 height 18
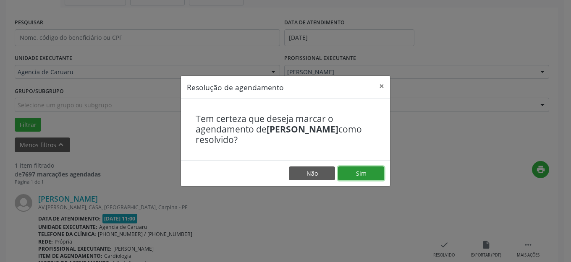
click at [344, 177] on button "Sim" at bounding box center [361, 174] width 46 height 14
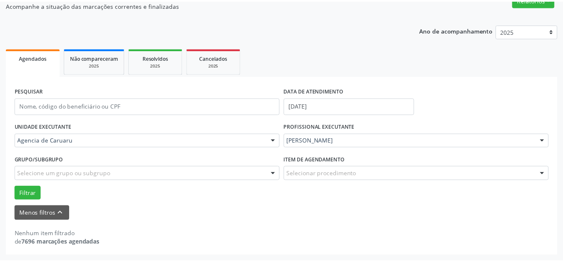
scroll to position [77, 0]
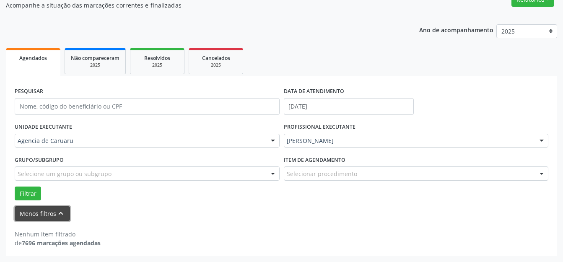
click at [37, 214] on button "Menos filtros keyboard_arrow_up" at bounding box center [42, 213] width 55 height 15
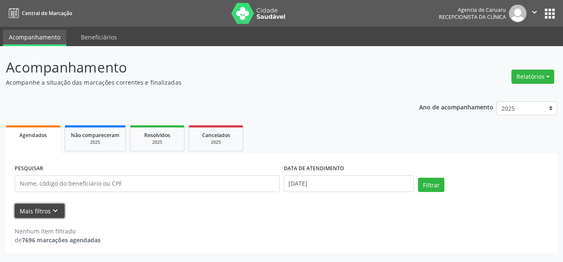
scroll to position [0, 0]
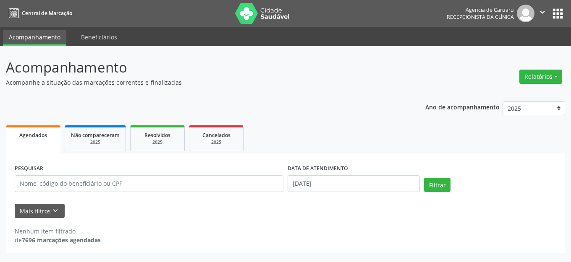
click at [315, 84] on p "Acompanhe a situação das marcações correntes e finalizadas" at bounding box center [201, 82] width 391 height 9
click at [279, 141] on ul "Agendados Não compareceram 2025 Resolvidos 2025 Cancelados 2025" at bounding box center [285, 138] width 559 height 30
click at [426, 94] on div "Acompanhamento Acompanhe a situação das marcações correntes e finalizadas Relat…" at bounding box center [285, 155] width 559 height 196
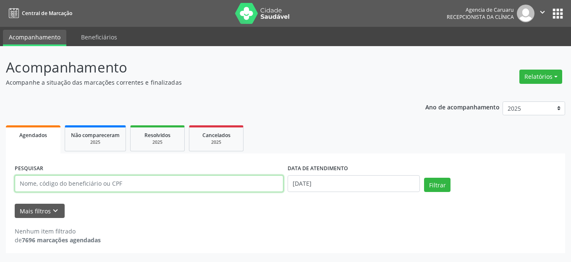
click at [174, 188] on input "text" at bounding box center [149, 183] width 269 height 17
type input "[PERSON_NAME]"
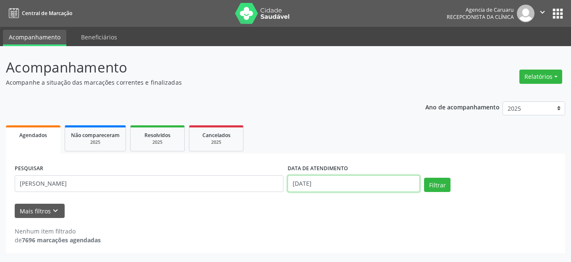
click at [366, 185] on input "[DATE]" at bounding box center [353, 183] width 132 height 17
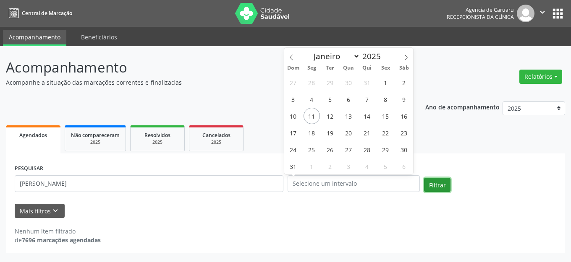
click at [439, 192] on button "Filtrar" at bounding box center [437, 185] width 26 height 14
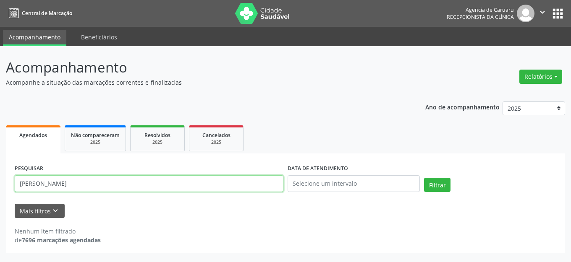
click at [28, 183] on input "[PERSON_NAME]" at bounding box center [149, 183] width 269 height 17
click at [82, 185] on input "[PERSON_NAME]" at bounding box center [149, 183] width 269 height 17
click at [79, 185] on input "[PERSON_NAME]" at bounding box center [149, 183] width 269 height 17
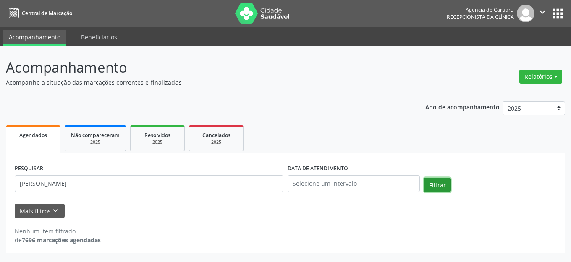
click at [439, 181] on button "Filtrar" at bounding box center [437, 185] width 26 height 14
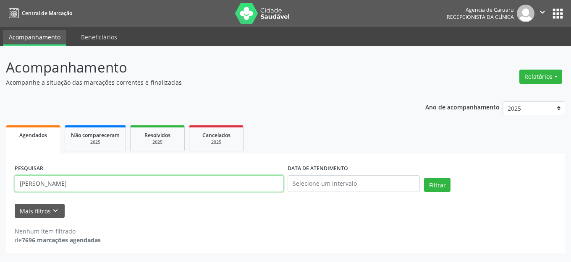
click at [29, 182] on input "[PERSON_NAME]" at bounding box center [149, 183] width 269 height 17
click at [31, 183] on input "[PERSON_NAME]" at bounding box center [149, 183] width 269 height 17
type input "[PERSON_NAME]"
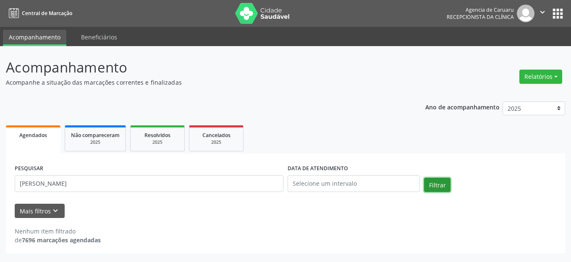
click at [428, 182] on button "Filtrar" at bounding box center [437, 185] width 26 height 14
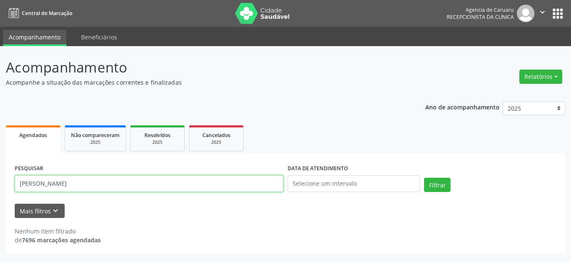
drag, startPoint x: 154, startPoint y: 183, endPoint x: 0, endPoint y: 186, distance: 153.6
click at [0, 186] on div "Acompanhamento Acompanhe a situação das marcações correntes e finalizadas Relat…" at bounding box center [285, 154] width 571 height 216
